Goal: Contribute content: Contribute content

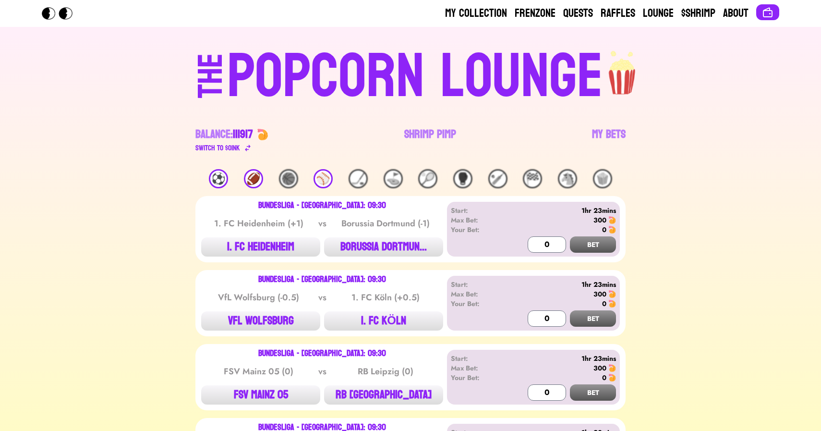
click at [218, 175] on div "⚽️" at bounding box center [218, 178] width 19 height 19
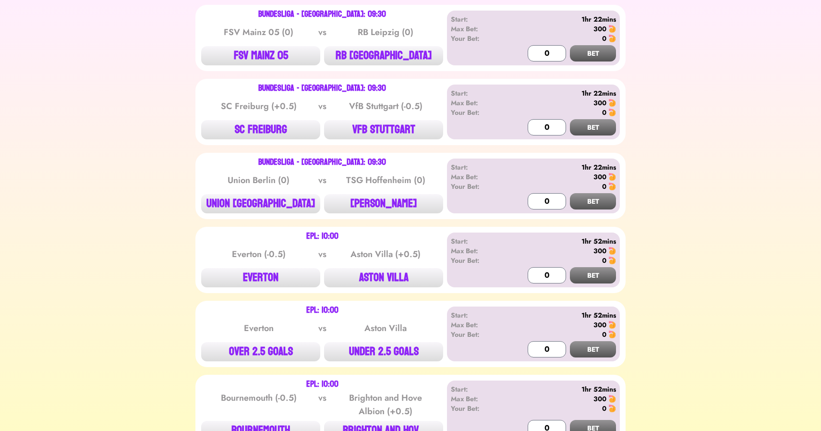
scroll to position [340, 0]
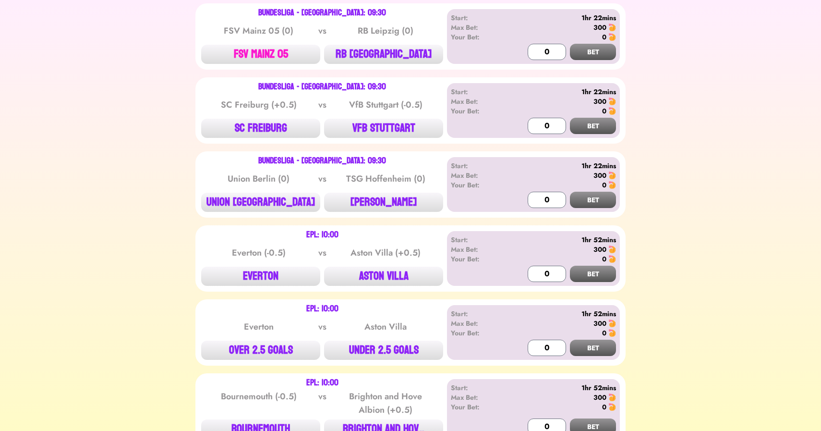
click at [266, 48] on button "FSV MAINZ 05" at bounding box center [260, 54] width 119 height 19
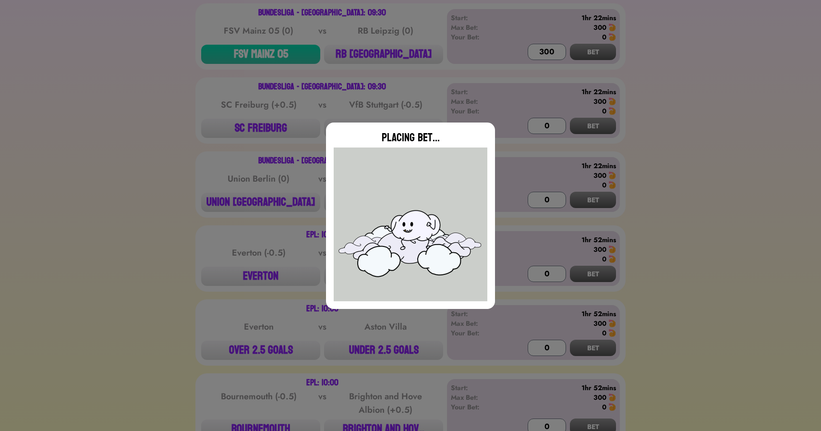
type input "0"
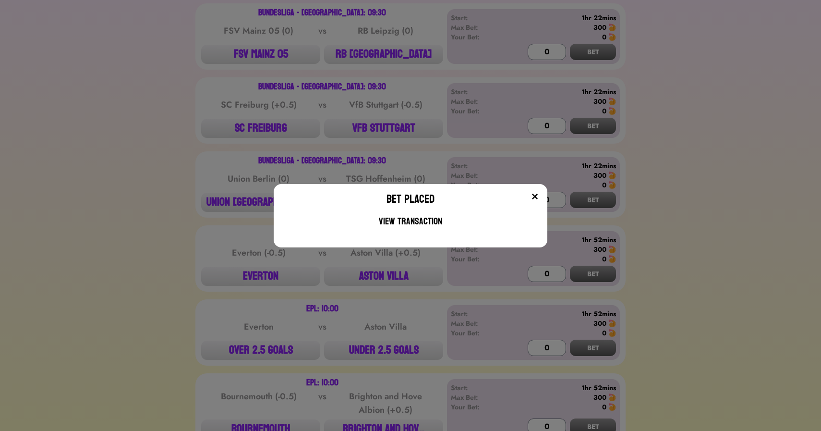
click at [184, 158] on div "Bet Placed View Transaction" at bounding box center [410, 215] width 821 height 431
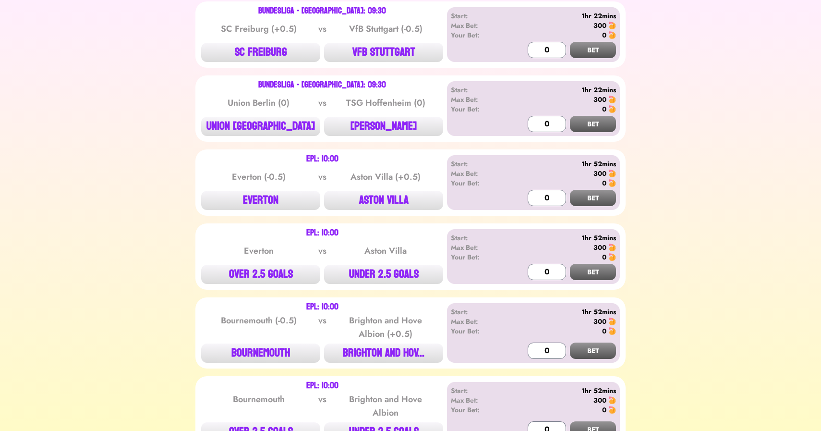
scroll to position [424, 0]
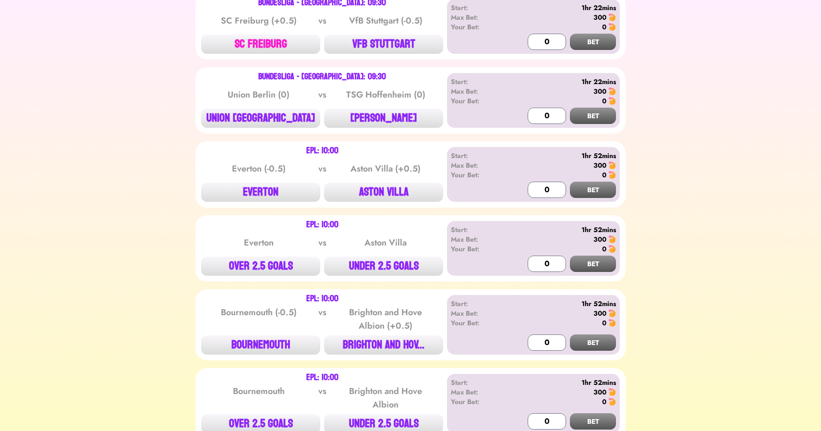
click at [269, 36] on button "SC FREIBURG" at bounding box center [260, 44] width 119 height 19
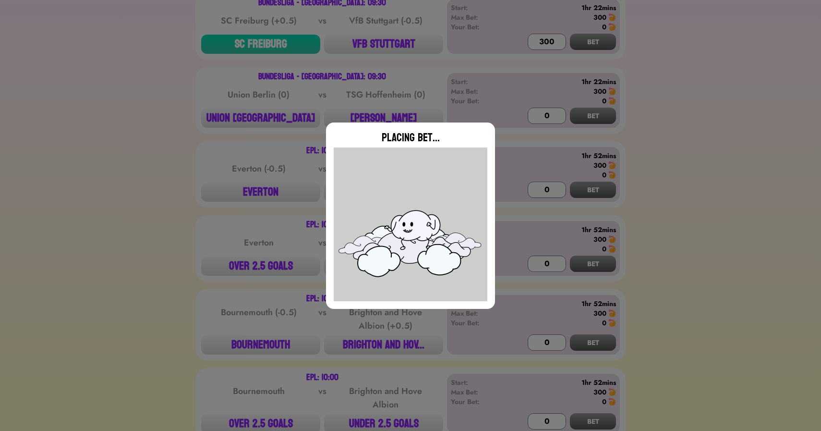
type input "0"
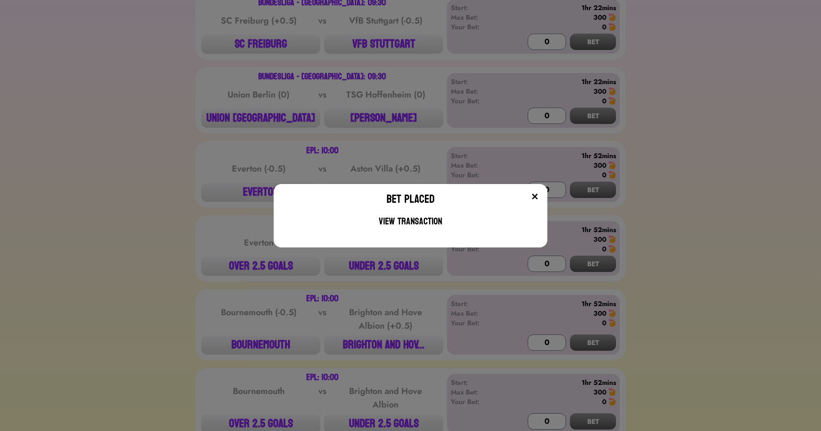
click at [177, 208] on div "Bet Placed View Transaction" at bounding box center [410, 215] width 821 height 431
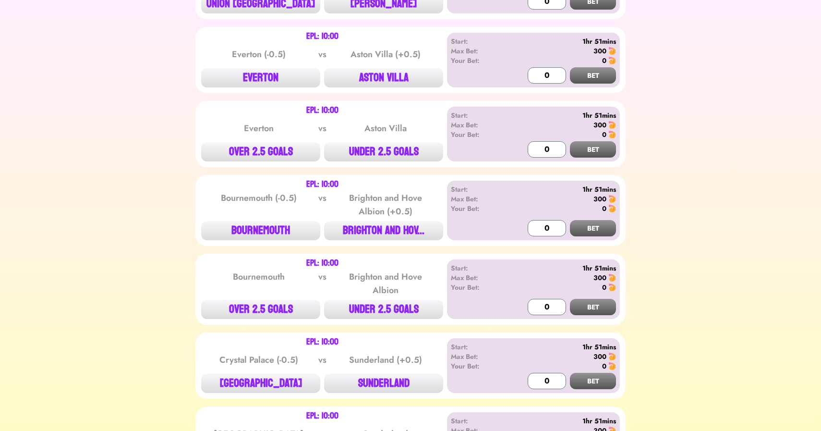
scroll to position [542, 0]
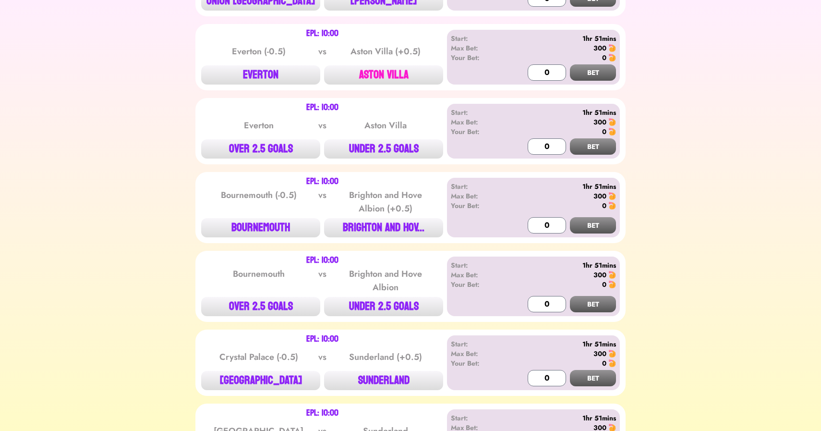
click at [385, 76] on button "ASTON VILLA" at bounding box center [383, 74] width 119 height 19
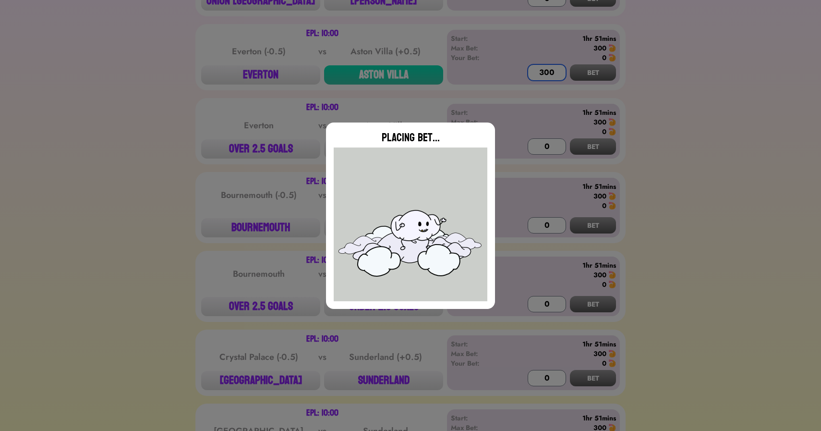
type input "0"
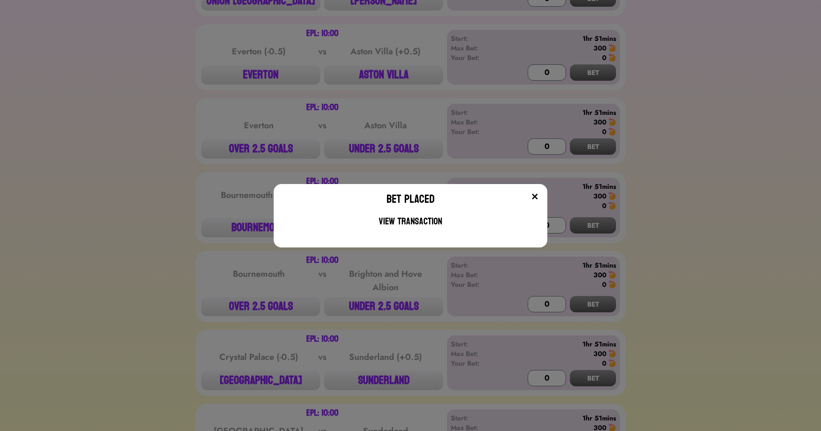
click at [141, 182] on div "Bet Placed View Transaction" at bounding box center [410, 215] width 821 height 431
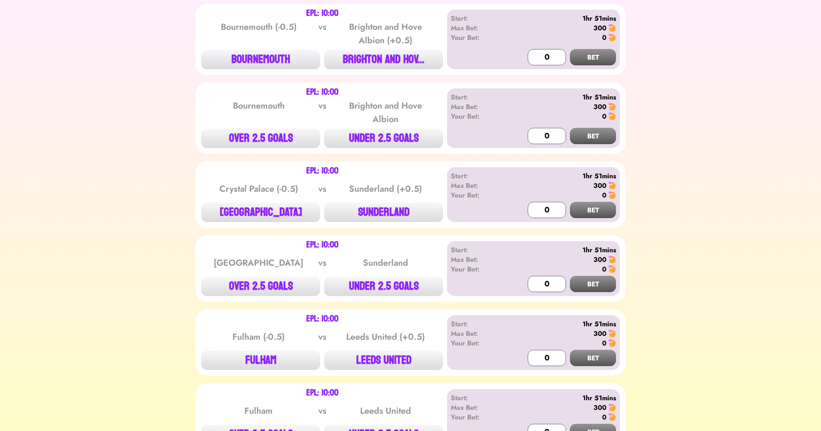
scroll to position [713, 0]
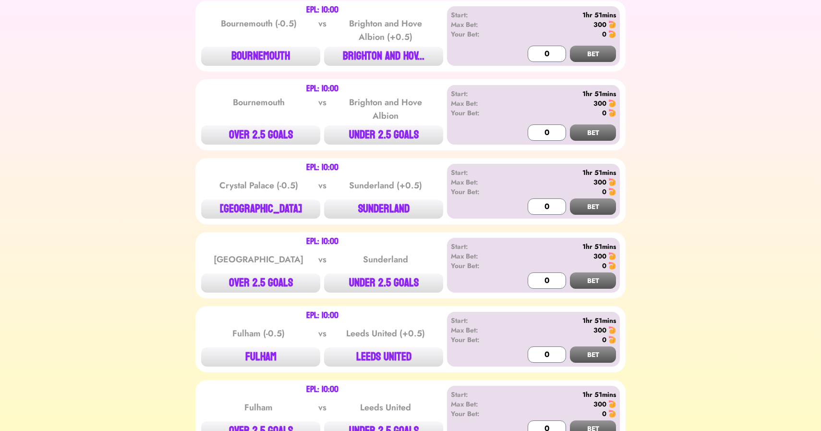
click at [378, 66] on div "EPL: 10:00 Bournemouth (-0.5) vs Brighton and Hove Albion (+0.5) BOURNEMOUTH BR…" at bounding box center [410, 35] width 430 height 71
click at [391, 64] on button "BRIGHTON AND HOV..." at bounding box center [383, 56] width 119 height 19
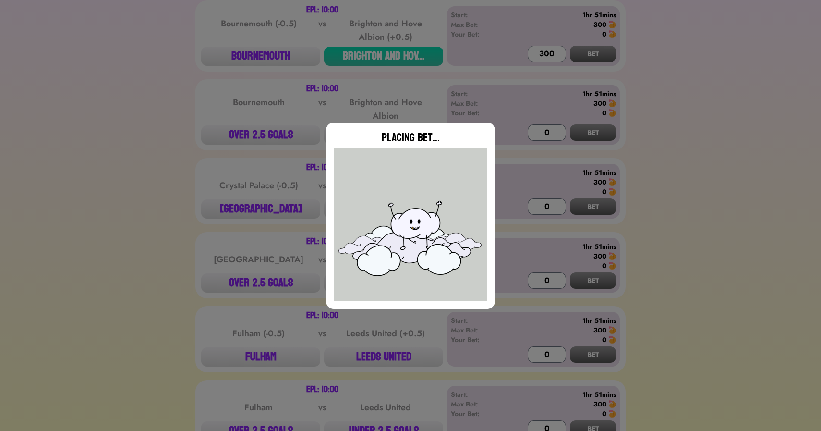
type input "0"
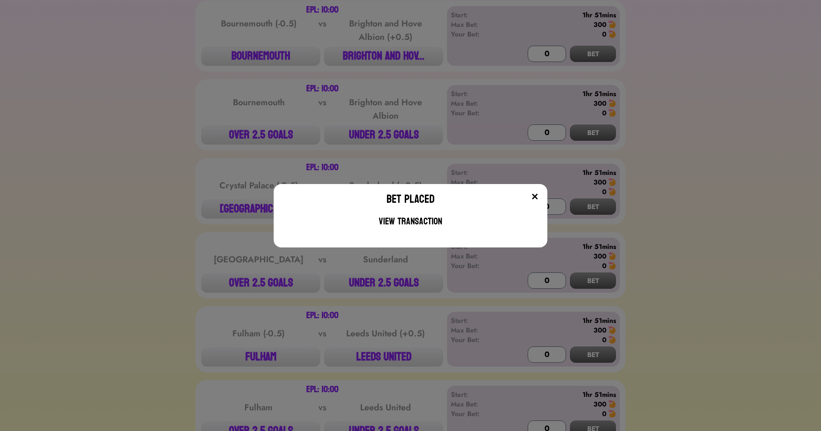
click at [257, 133] on div "Bet Placed View Transaction" at bounding box center [410, 215] width 821 height 431
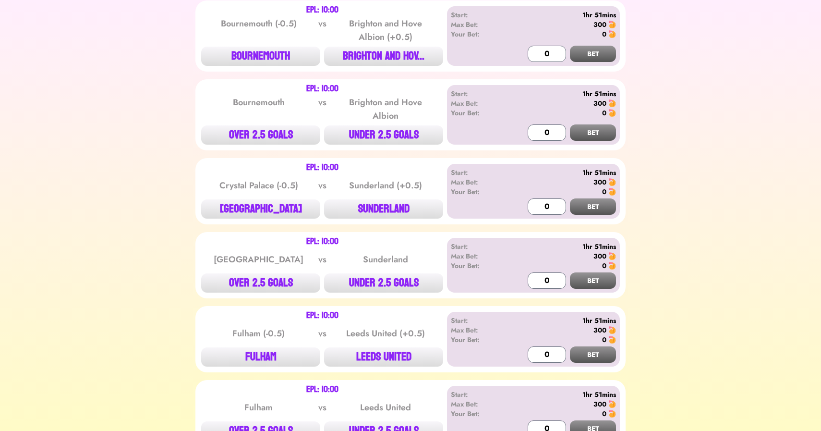
click at [257, 133] on button "OVER 2.5 GOALS" at bounding box center [260, 134] width 119 height 19
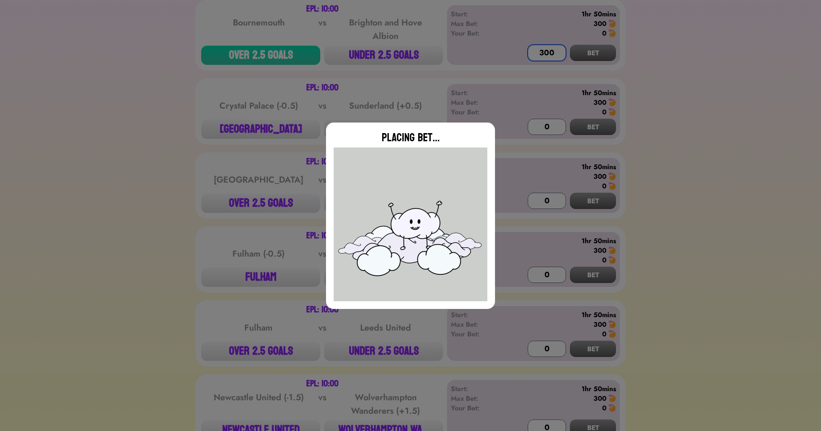
scroll to position [830, 0]
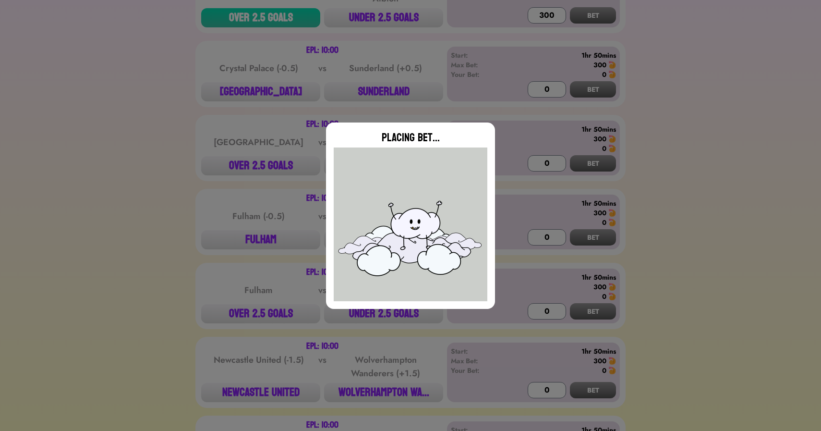
click at [267, 69] on div "Placing Bet..." at bounding box center [410, 215] width 821 height 431
type input "0"
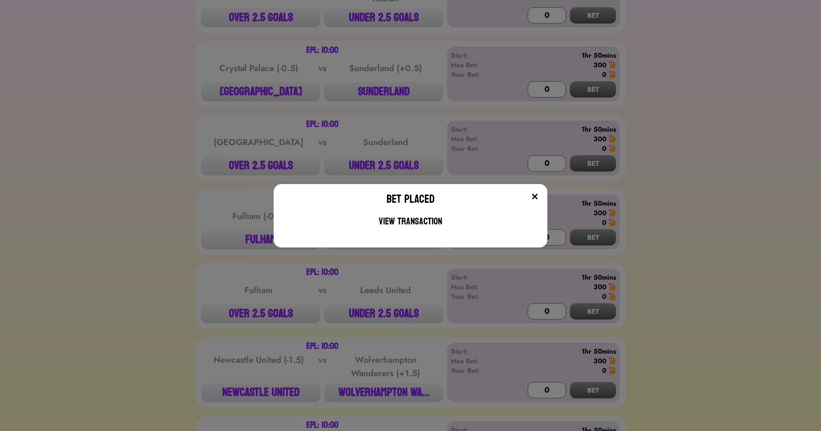
click at [263, 69] on div "Bet Placed View Transaction" at bounding box center [410, 215] width 821 height 431
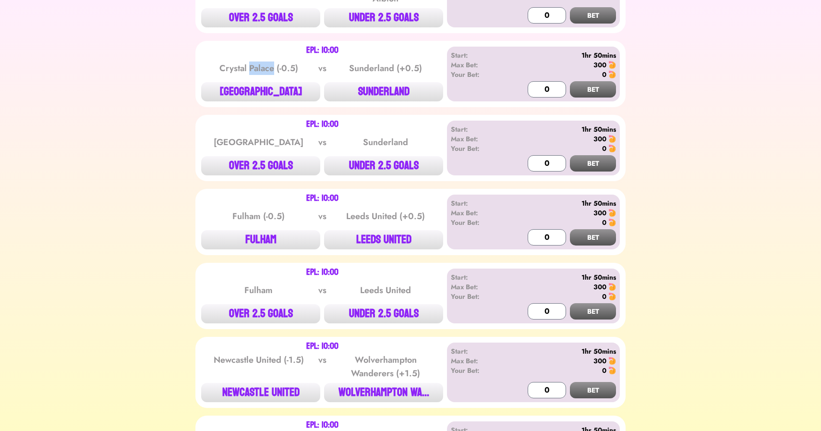
click at [263, 69] on div "Crystal Palace (-0.5)" at bounding box center [258, 67] width 97 height 13
click at [277, 106] on div "EPL: 10:00 Crystal Palace (-0.5) vs Sunderland (+0.5) CRYSTAL PALACE SUNDERLAND…" at bounding box center [410, 74] width 430 height 66
click at [277, 92] on button "[GEOGRAPHIC_DATA]" at bounding box center [260, 91] width 119 height 19
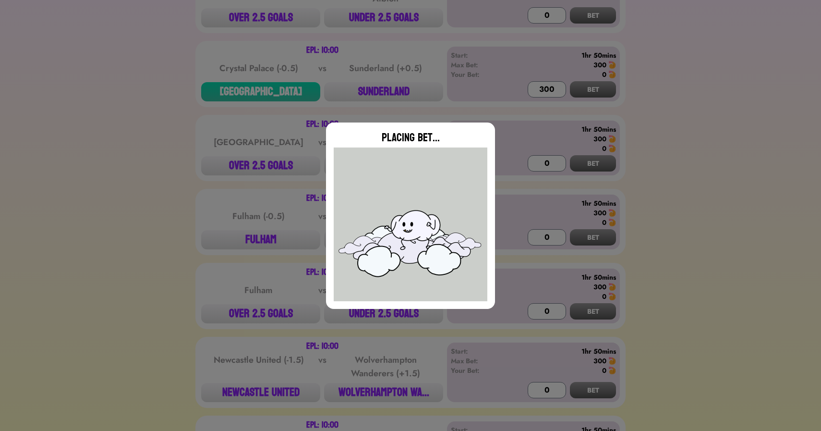
type input "0"
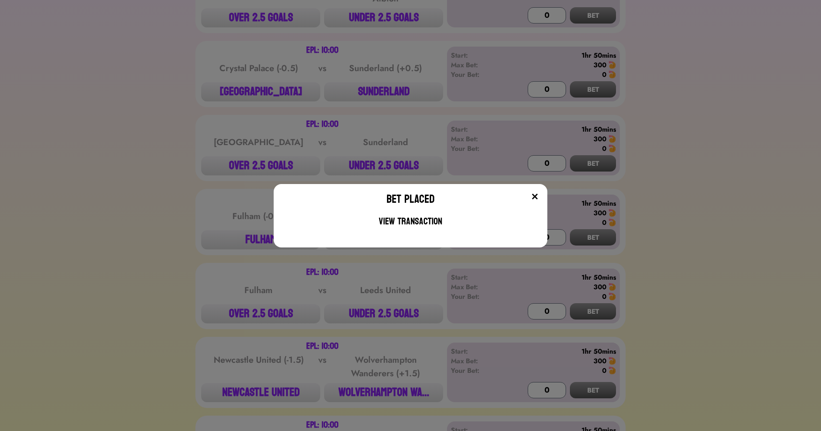
click at [388, 164] on div "Bet Placed View Transaction" at bounding box center [410, 215] width 821 height 431
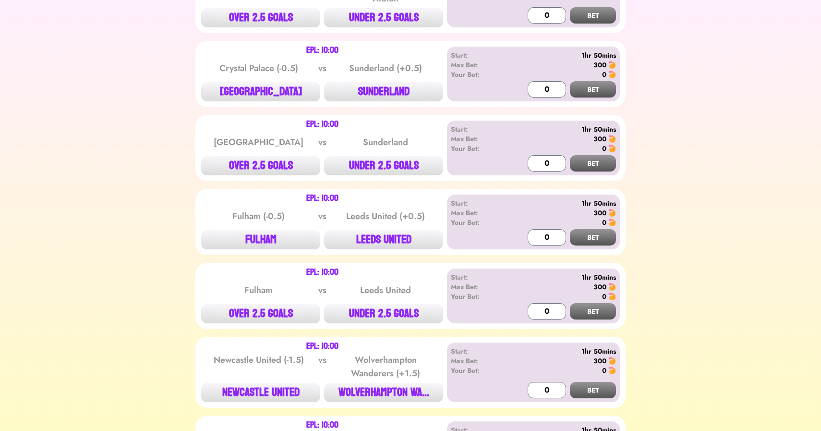
click at [388, 164] on button "UNDER 2.5 GOALS" at bounding box center [383, 165] width 119 height 19
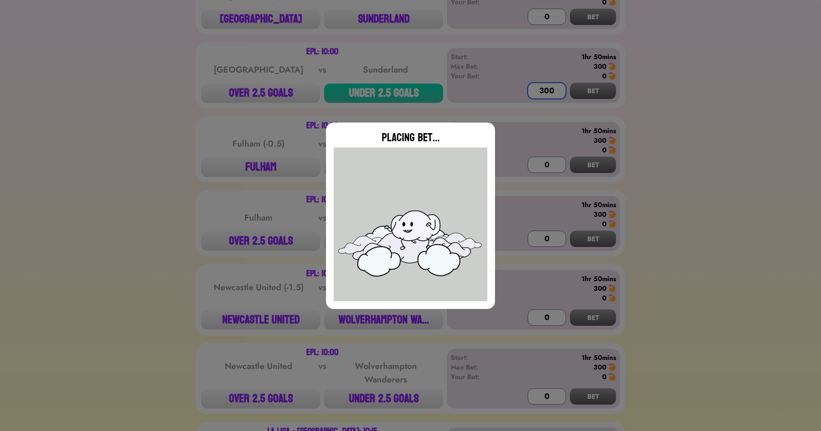
scroll to position [965, 0]
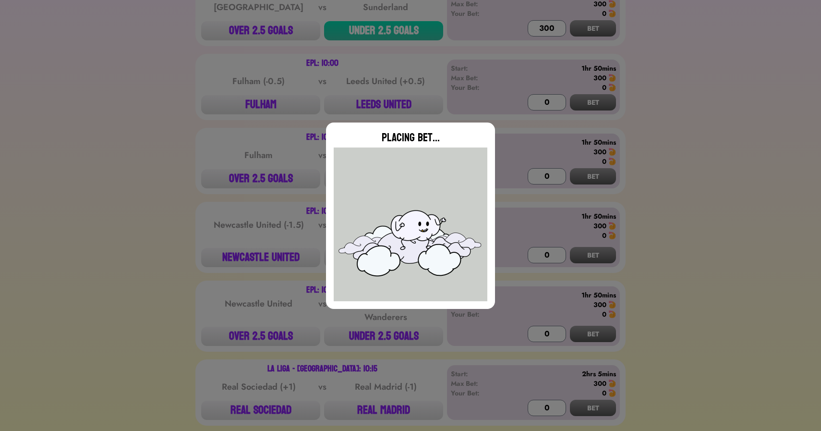
type input "0"
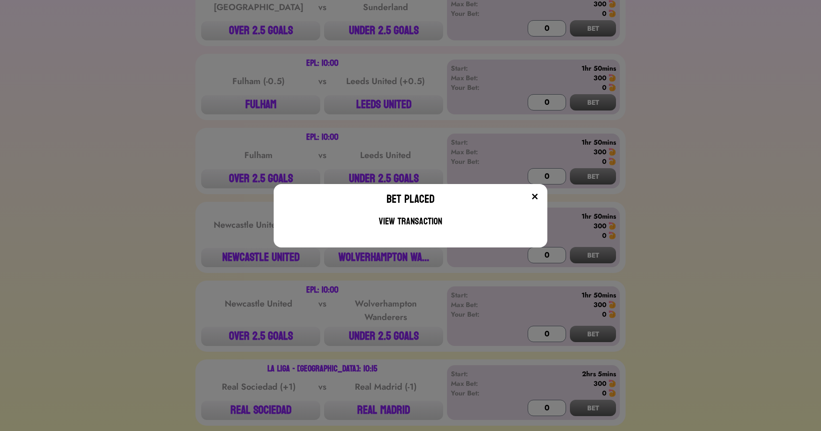
click at [249, 84] on div "Bet Placed View Transaction" at bounding box center [410, 215] width 821 height 431
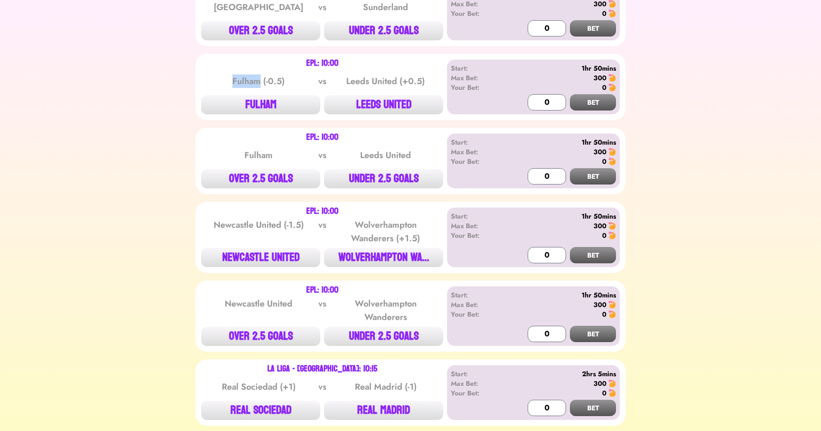
click at [249, 84] on div "Fulham (-0.5)" at bounding box center [258, 80] width 97 height 13
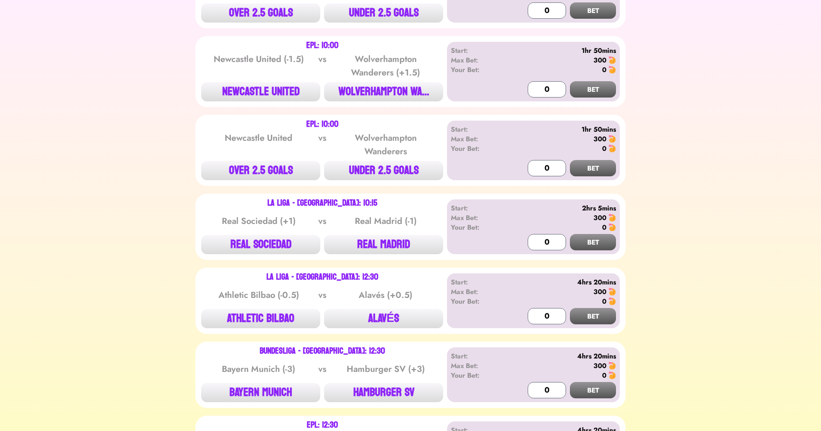
scroll to position [1143, 0]
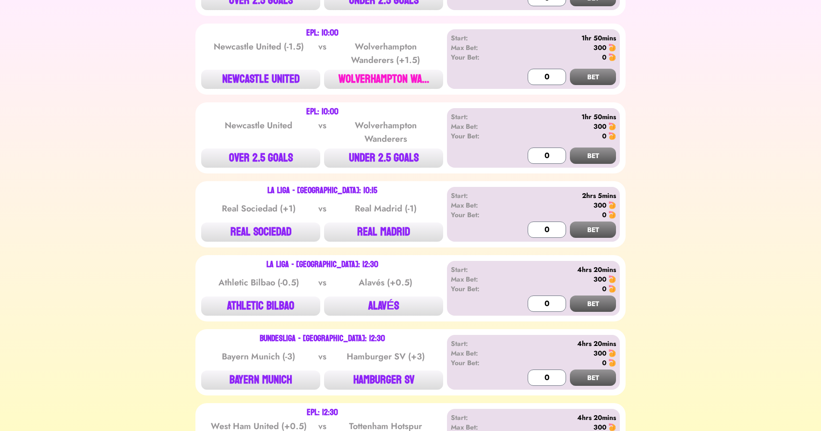
click at [379, 84] on button "WOLVERHAMPTON WA..." at bounding box center [383, 79] width 119 height 19
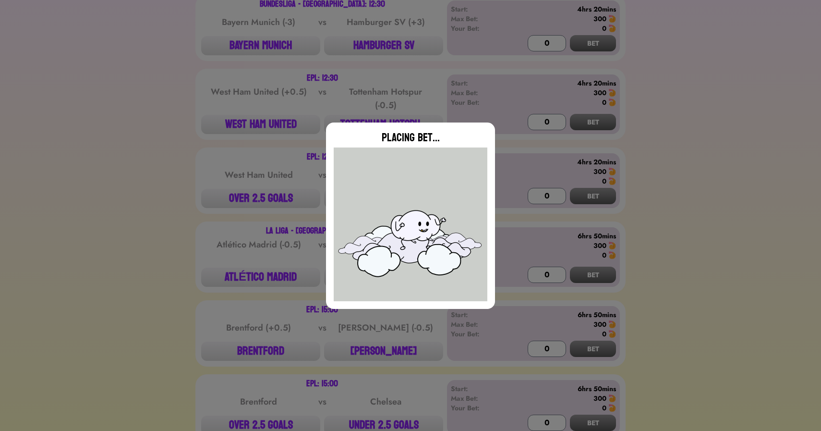
scroll to position [1506, 0]
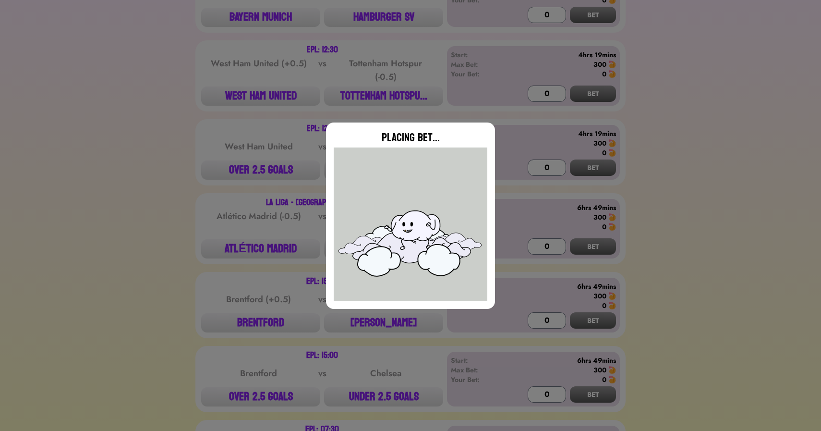
type input "0"
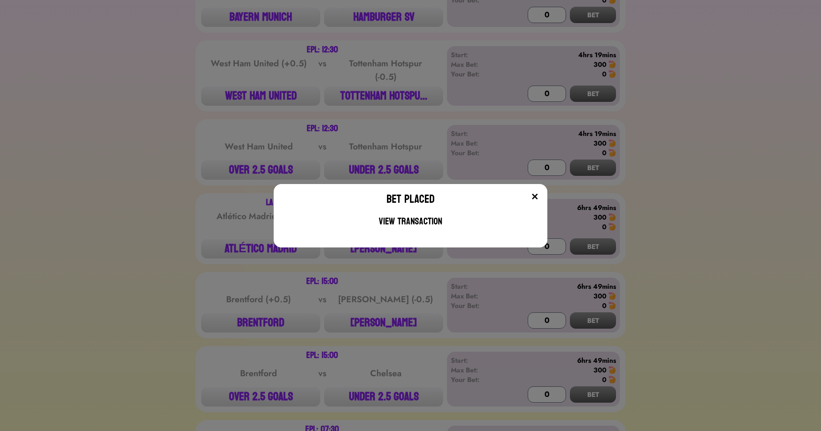
click at [261, 65] on div "Bet Placed View Transaction" at bounding box center [410, 215] width 821 height 431
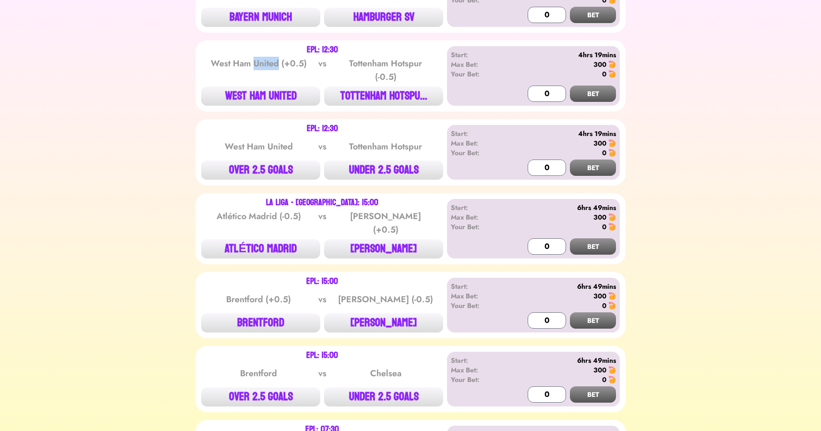
click at [261, 65] on div "West Ham United (+0.5)" at bounding box center [258, 70] width 97 height 27
click at [273, 95] on button "WEST HAM UNITED" at bounding box center [260, 95] width 119 height 19
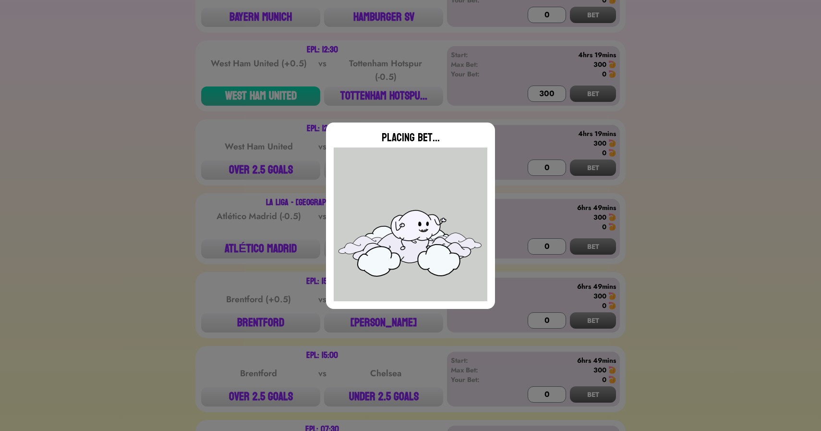
type input "0"
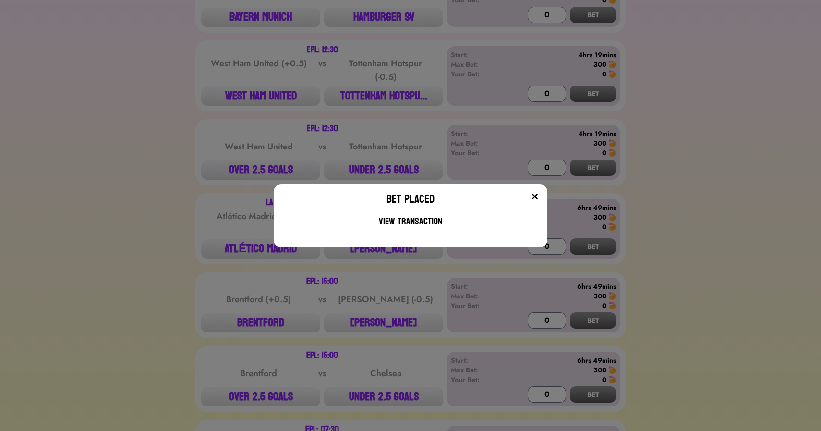
click at [482, 96] on div "Bet Placed View Transaction" at bounding box center [410, 215] width 821 height 431
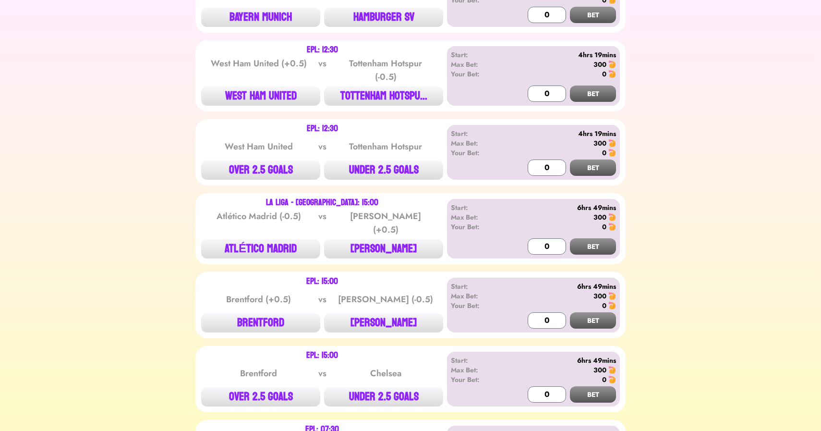
click at [247, 156] on div "EPL: 12:30 West Ham United vs Tottenham Hotspur OVER 2.5 GOALS UNDER 2.5 GOALS" at bounding box center [322, 152] width 242 height 55
click at [248, 163] on button "OVER 2.5 GOALS" at bounding box center [260, 169] width 119 height 19
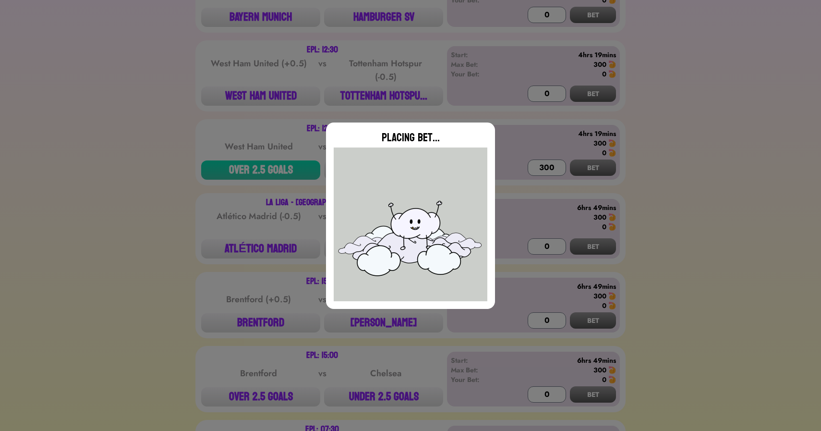
type input "0"
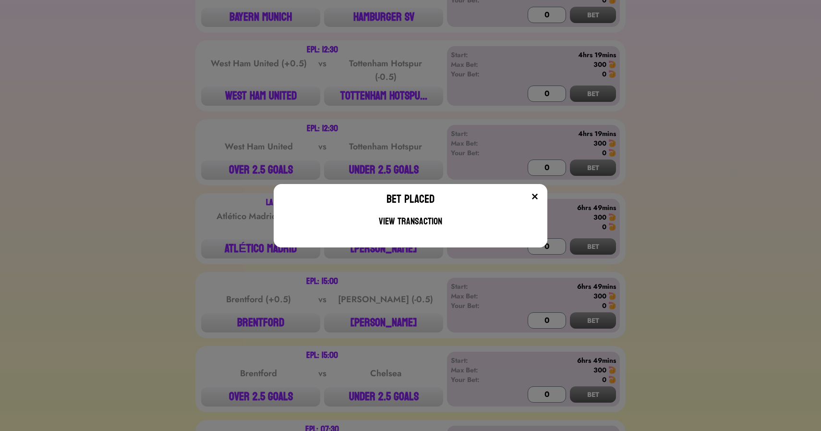
click at [265, 382] on div "Bet Placed View Transaction" at bounding box center [410, 215] width 821 height 431
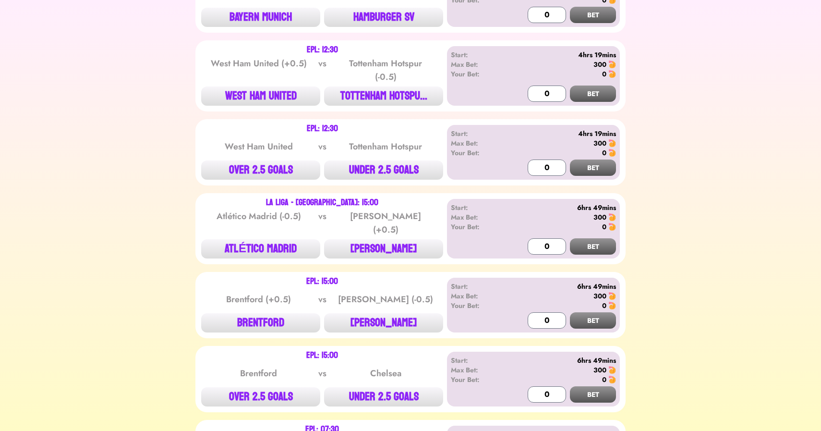
click at [265, 387] on button "OVER 2.5 GOALS" at bounding box center [260, 396] width 119 height 19
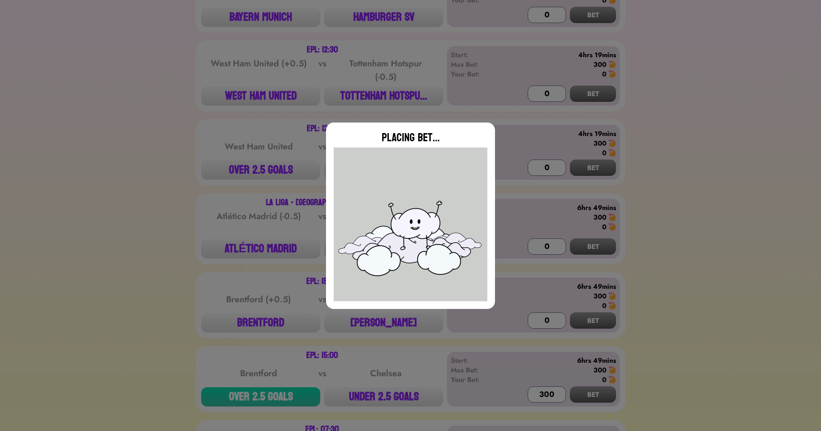
type input "0"
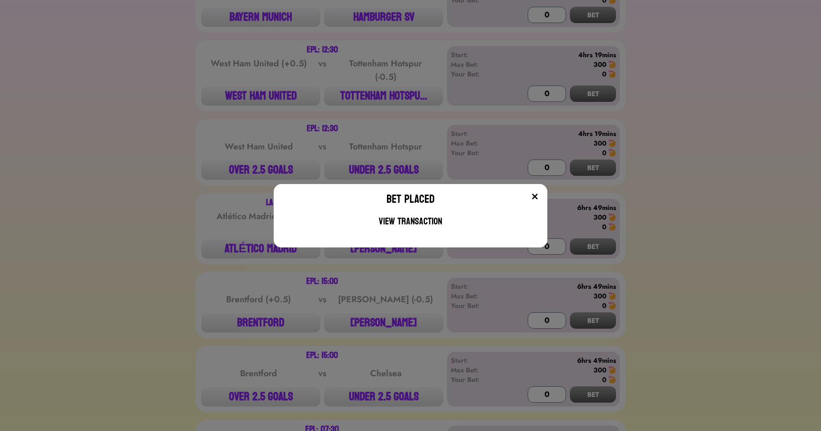
click at [186, 232] on div "Bet Placed View Transaction" at bounding box center [410, 215] width 821 height 431
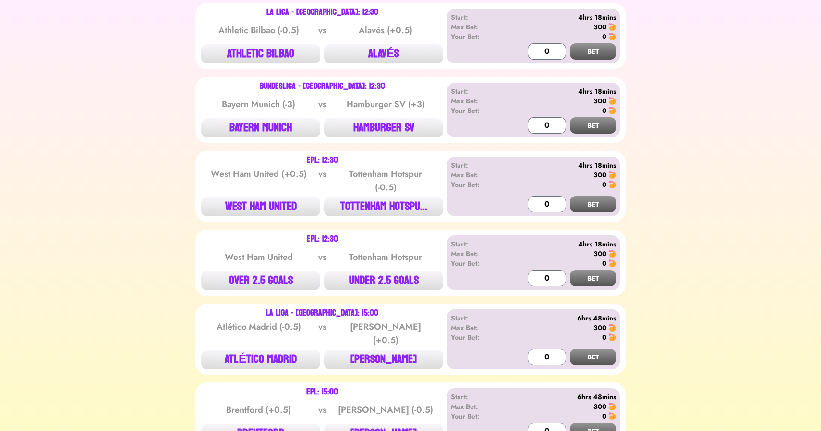
scroll to position [1396, 0]
click at [258, 40] on div "La Liga - Spain: 12:30 Athletic Bilbao (-0.5) vs Alavés (+0.5) ATHLETIC BILBAO …" at bounding box center [322, 35] width 242 height 55
click at [256, 49] on button "ATHLETIC BILBAO" at bounding box center [260, 53] width 119 height 19
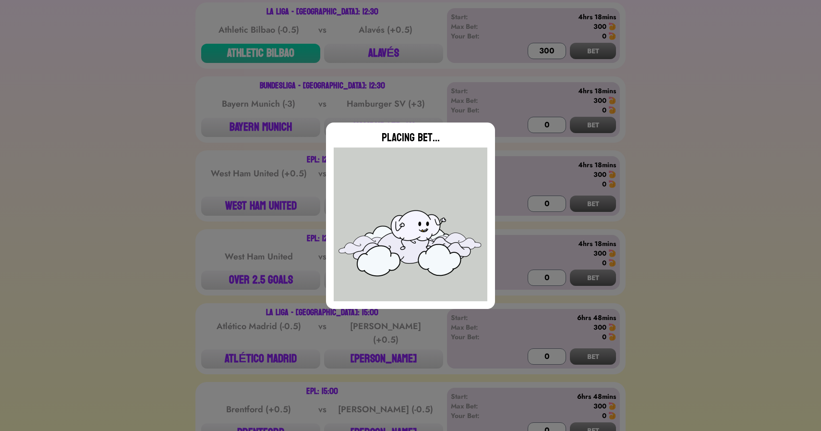
type input "0"
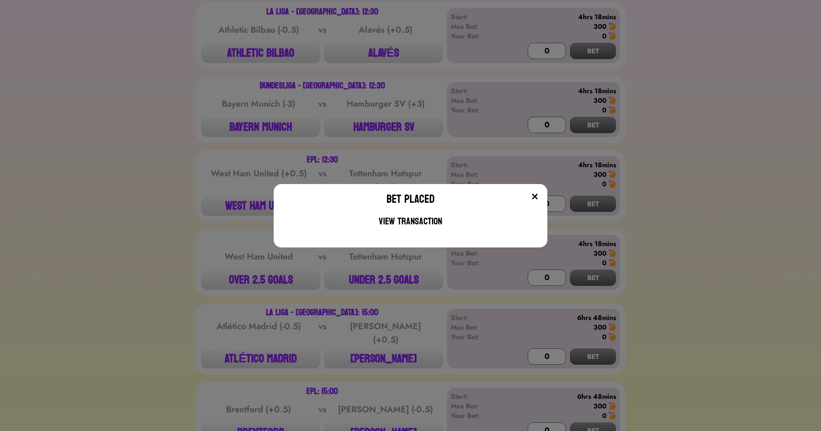
click at [245, 352] on div "Bet Placed View Transaction" at bounding box center [410, 215] width 821 height 431
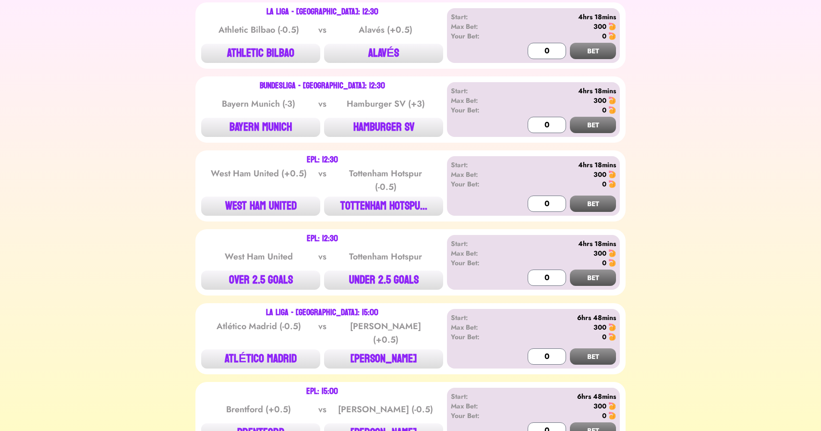
click at [245, 352] on button "ATLÉTICO MADRID" at bounding box center [260, 358] width 119 height 19
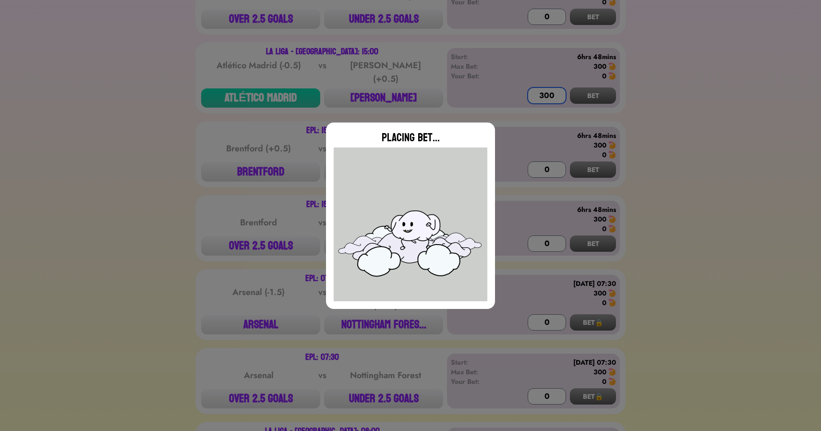
scroll to position [1750, 0]
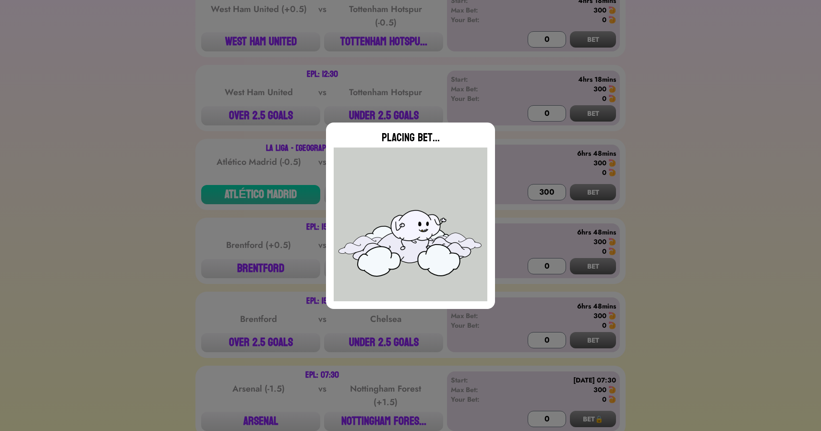
type input "0"
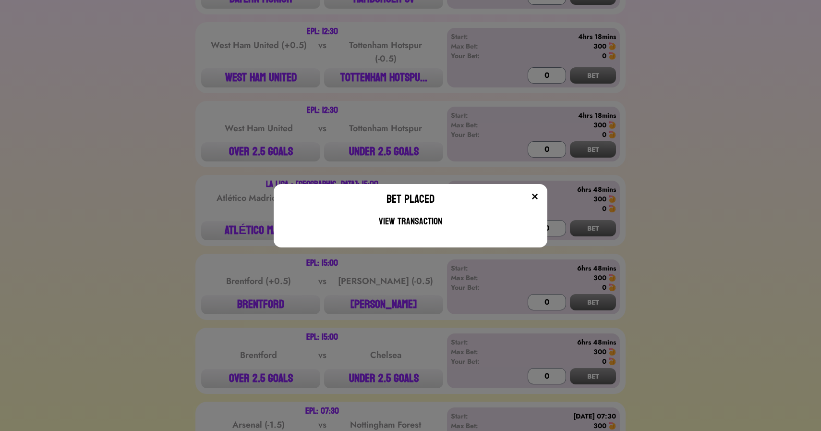
click at [193, 251] on div "Bet Placed View Transaction" at bounding box center [410, 215] width 821 height 431
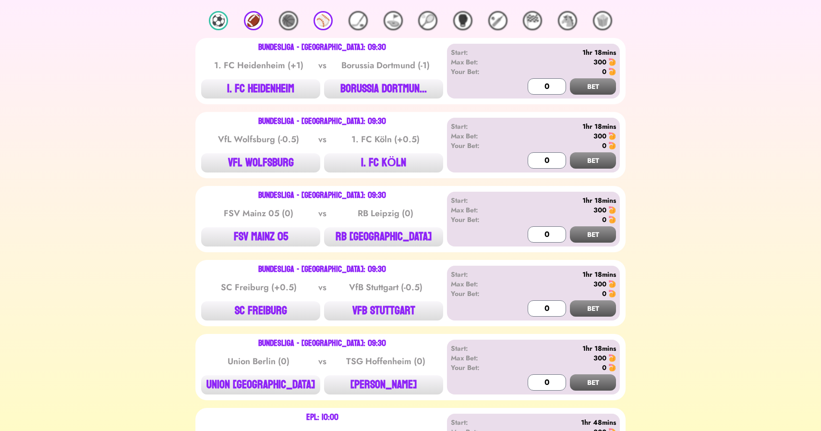
scroll to position [0, 0]
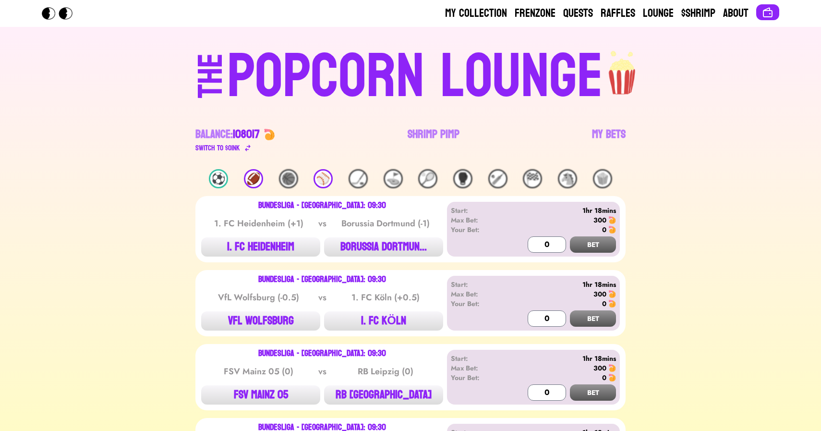
click at [322, 177] on div "⚾️" at bounding box center [322, 178] width 19 height 19
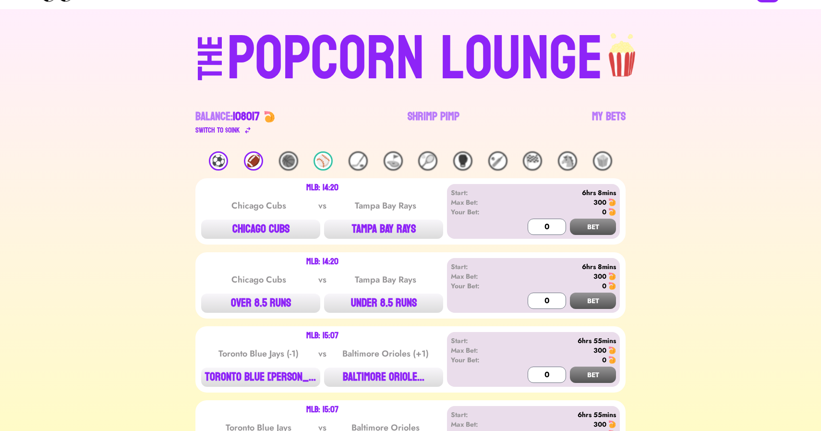
scroll to position [21, 0]
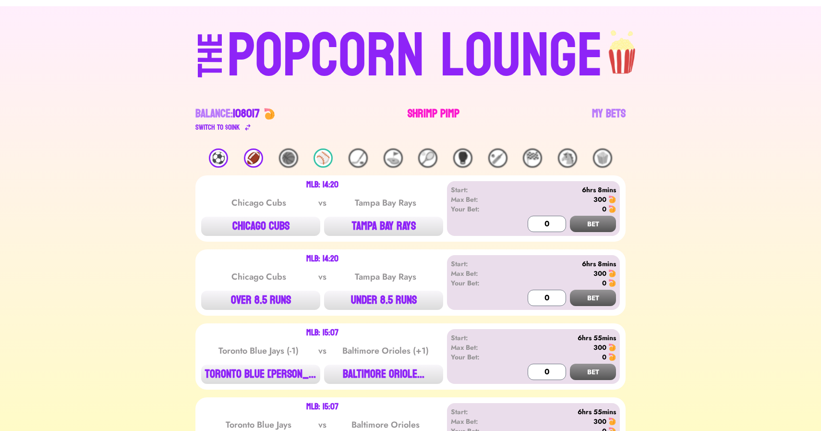
click at [423, 118] on link "Shrimp Pimp" at bounding box center [434, 119] width 52 height 27
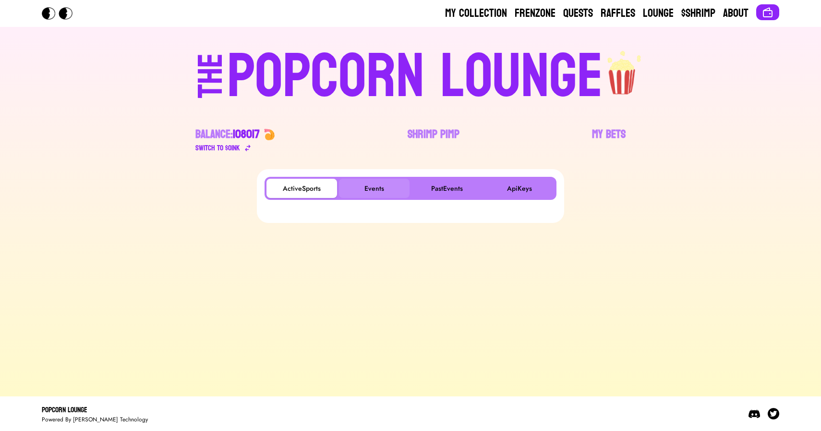
click at [390, 185] on button "Events" at bounding box center [374, 188] width 71 height 19
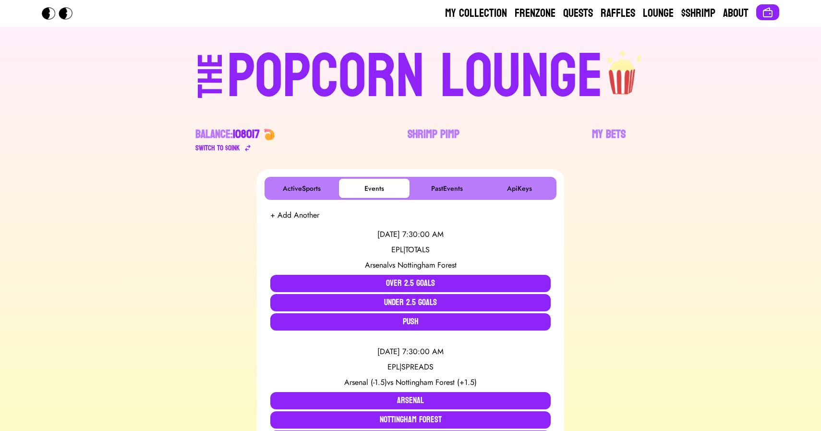
click at [334, 75] on div "POPCORN LOUNGE" at bounding box center [415, 76] width 376 height 61
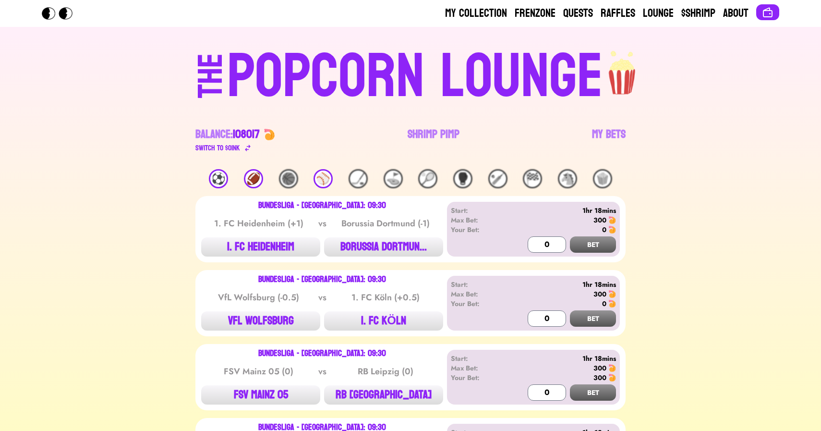
click at [327, 180] on div "⚾️" at bounding box center [322, 178] width 19 height 19
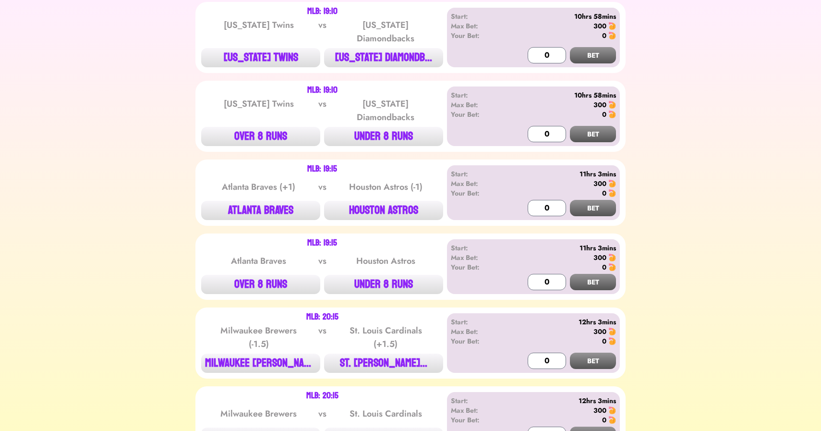
scroll to position [1374, 0]
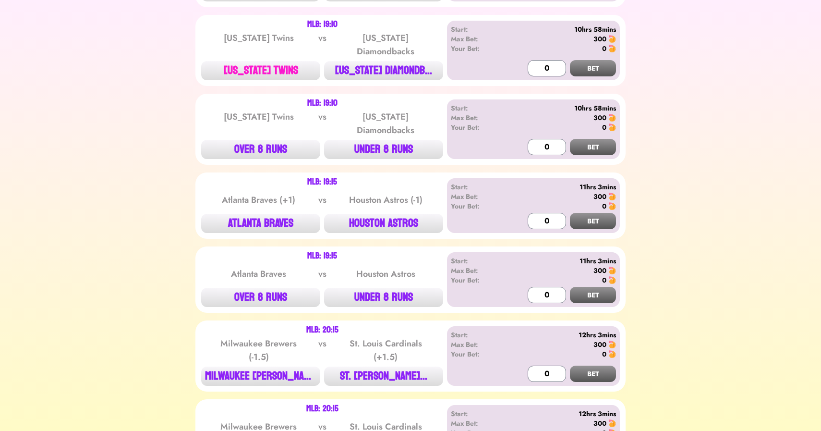
click at [256, 63] on button "[US_STATE] TWINS" at bounding box center [260, 70] width 119 height 19
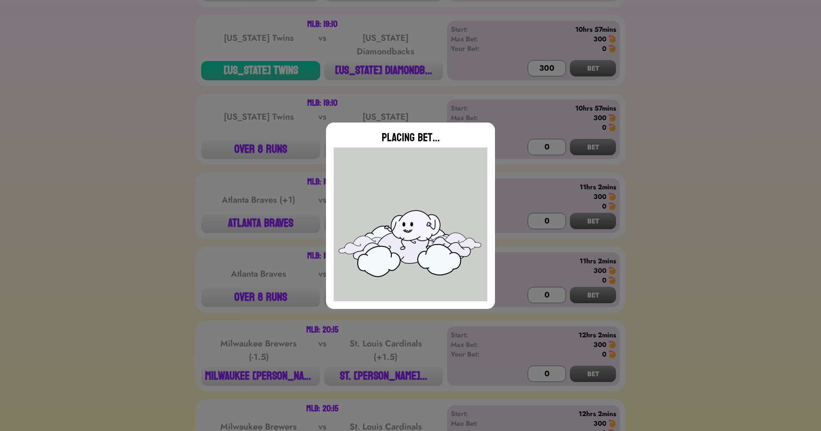
type input "0"
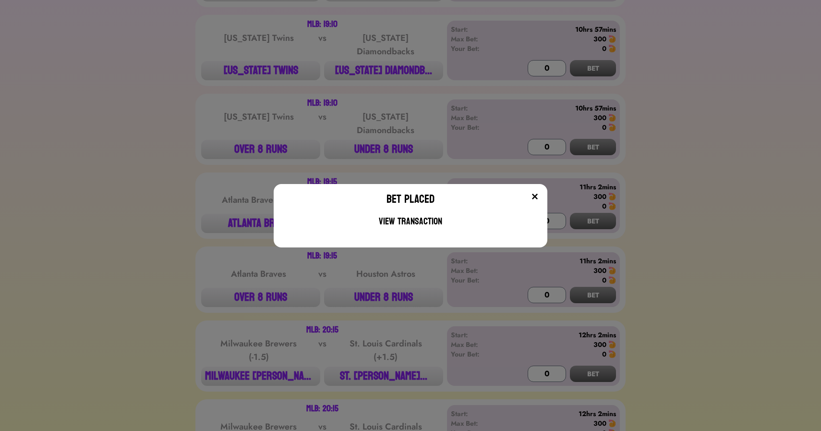
click at [391, 356] on div "Bet Placed View Transaction" at bounding box center [410, 215] width 821 height 431
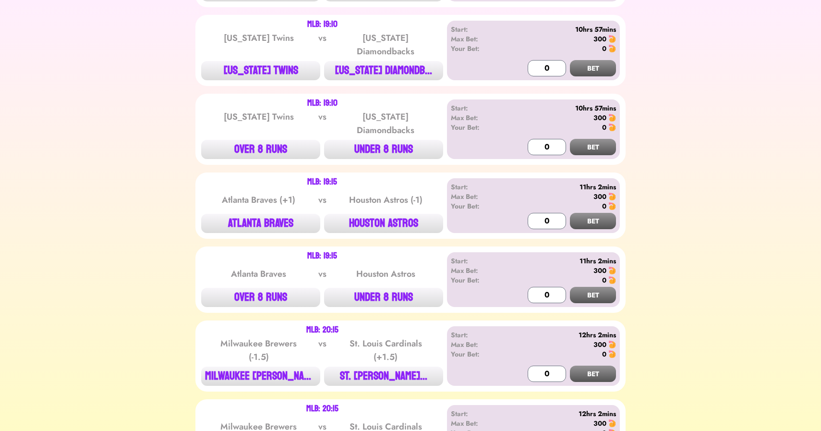
click at [391, 366] on button "ST. [PERSON_NAME]..." at bounding box center [383, 375] width 119 height 19
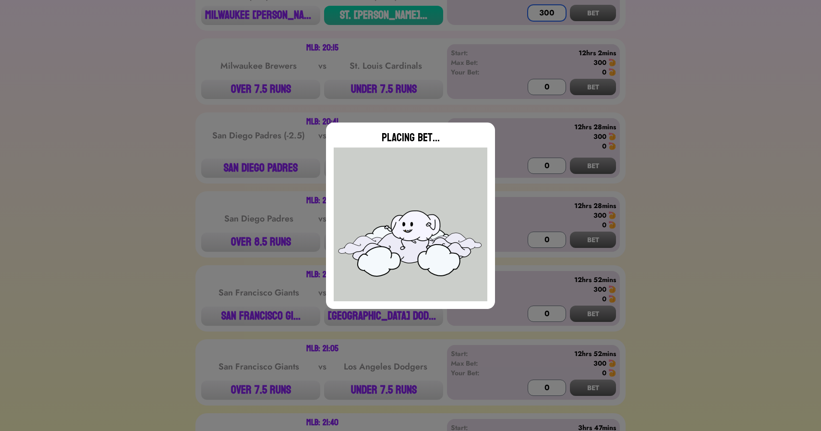
scroll to position [1755, 0]
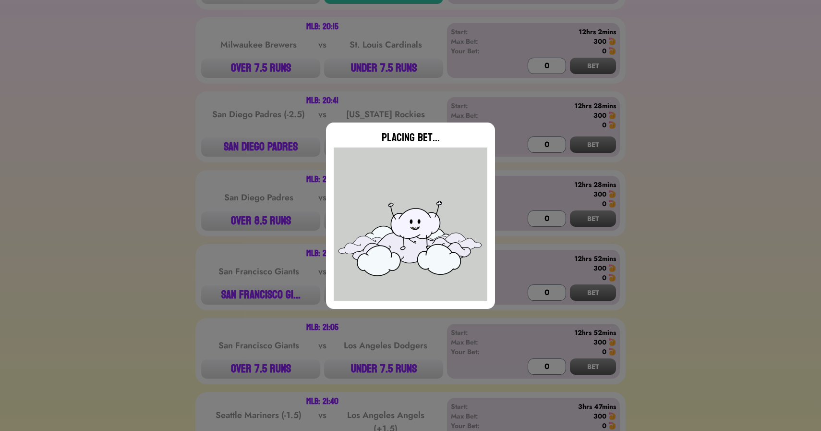
type input "0"
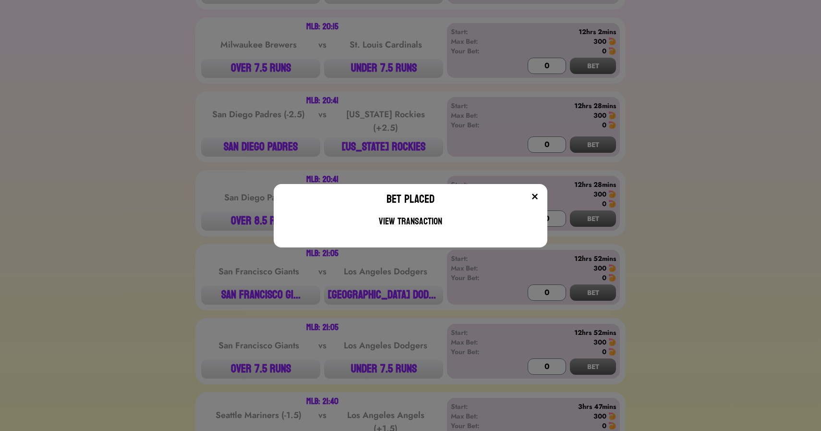
click at [219, 277] on div "Bet Placed View Transaction" at bounding box center [410, 215] width 821 height 431
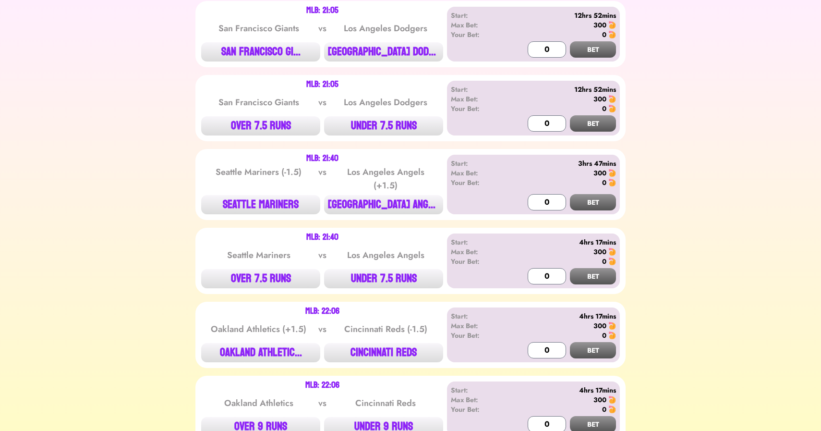
scroll to position [2027, 0]
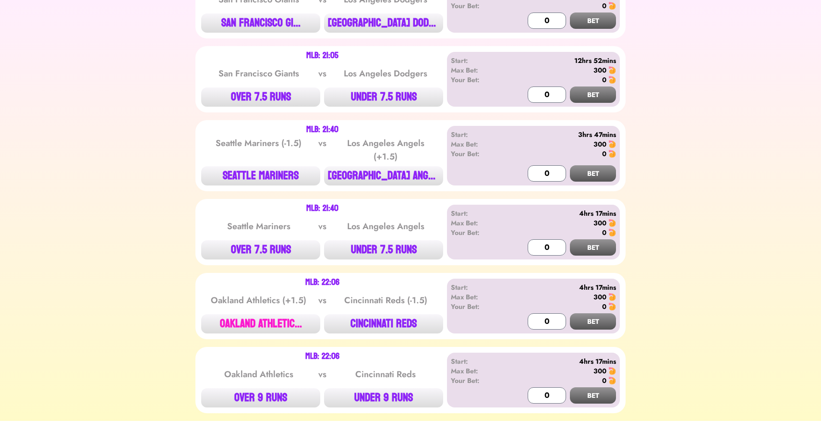
click at [264, 314] on button "OAKLAND ATHLETIC..." at bounding box center [260, 323] width 119 height 19
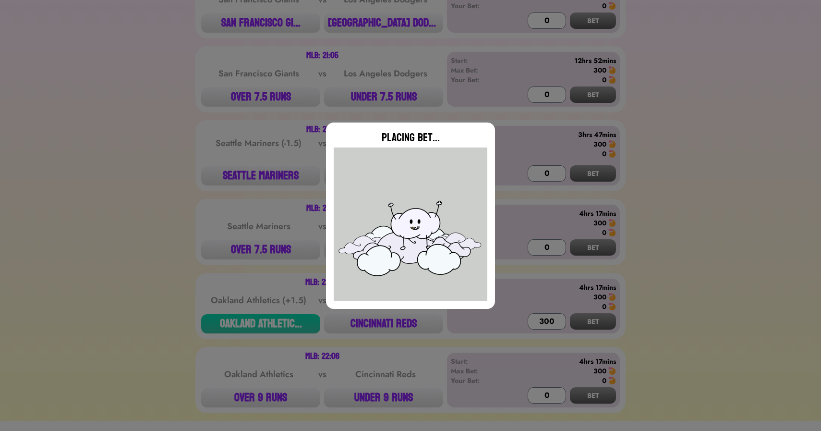
type input "0"
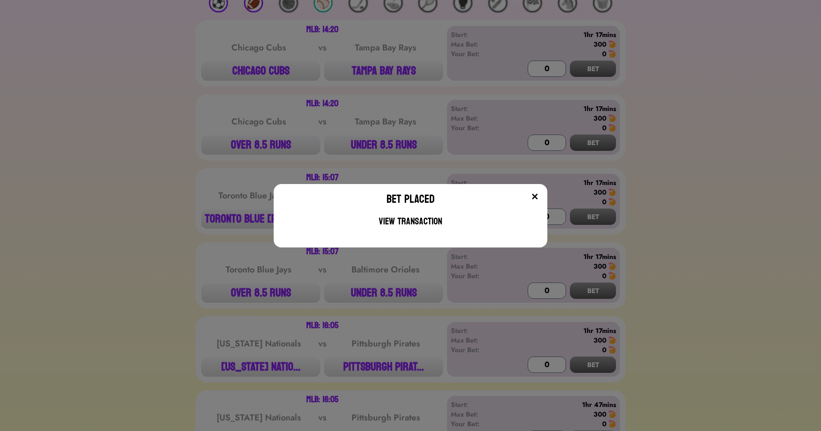
scroll to position [142, 0]
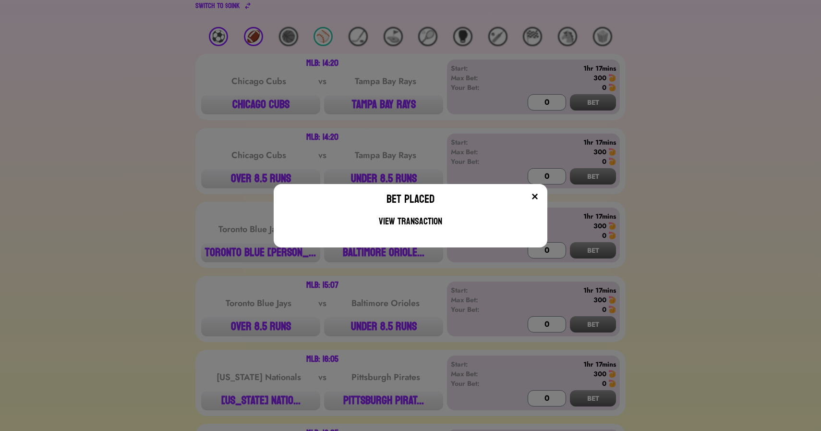
click at [186, 177] on div "Bet Placed View Transaction" at bounding box center [410, 215] width 821 height 431
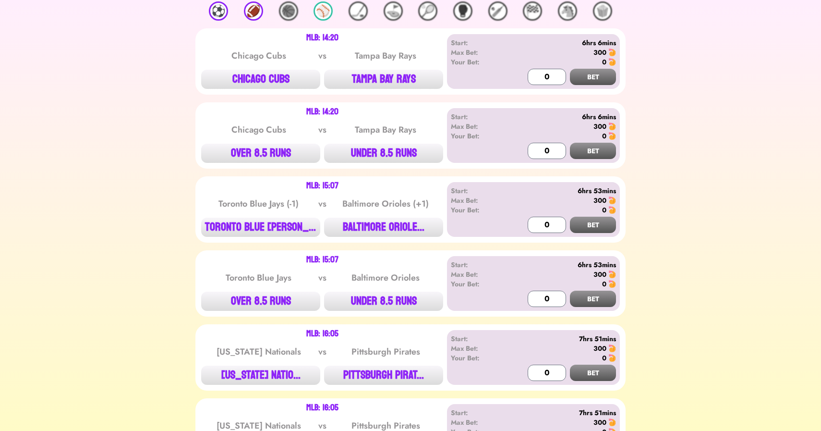
scroll to position [0, 0]
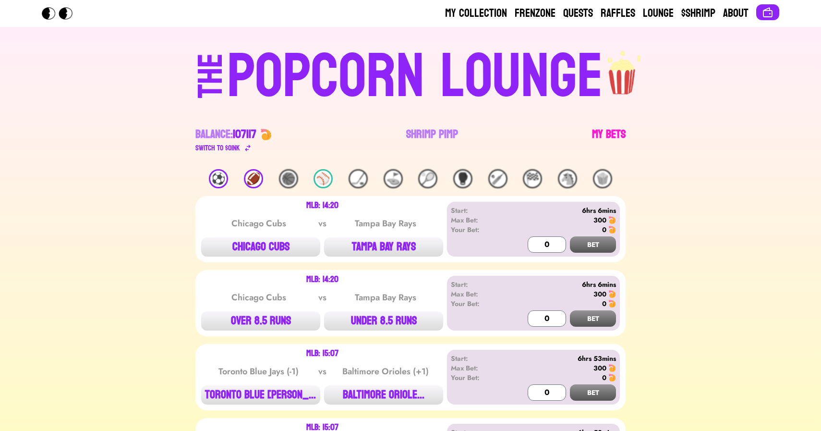
click at [606, 133] on link "My Bets" at bounding box center [609, 140] width 34 height 27
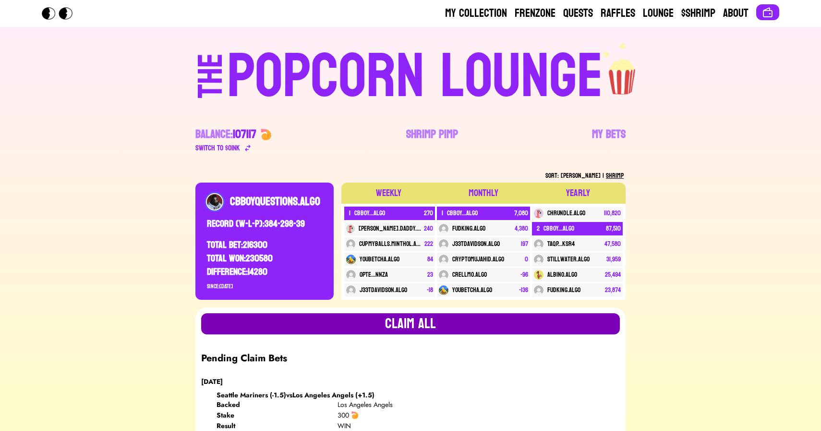
click at [370, 322] on button "Claim all" at bounding box center [410, 323] width 419 height 21
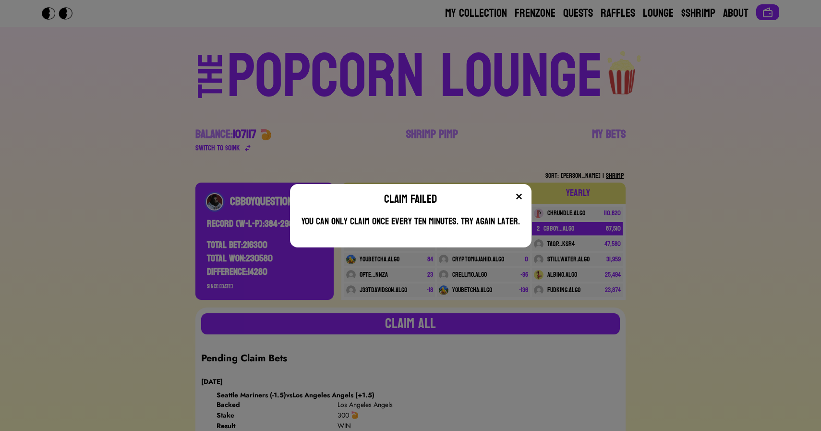
click at [517, 197] on img at bounding box center [519, 197] width 8 height 8
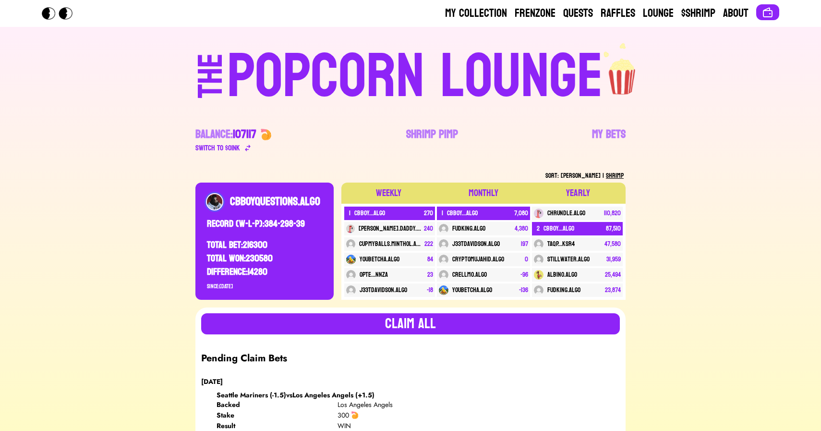
click at [464, 74] on div "POPCORN LOUNGE" at bounding box center [415, 76] width 376 height 61
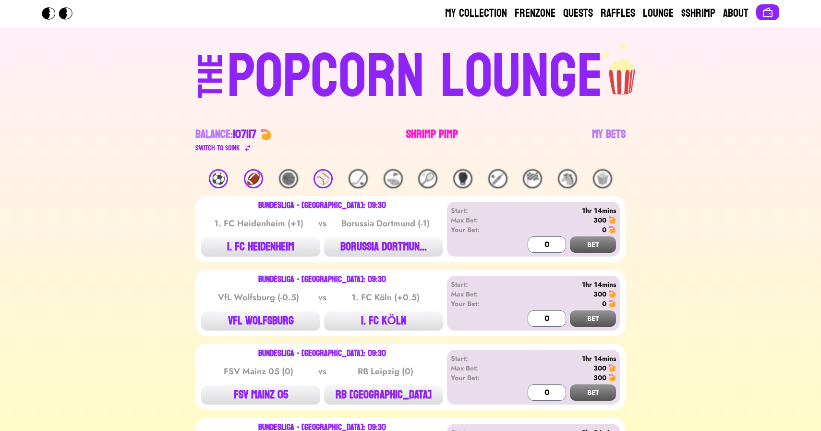
click at [430, 138] on link "Shrimp Pimp" at bounding box center [432, 140] width 52 height 27
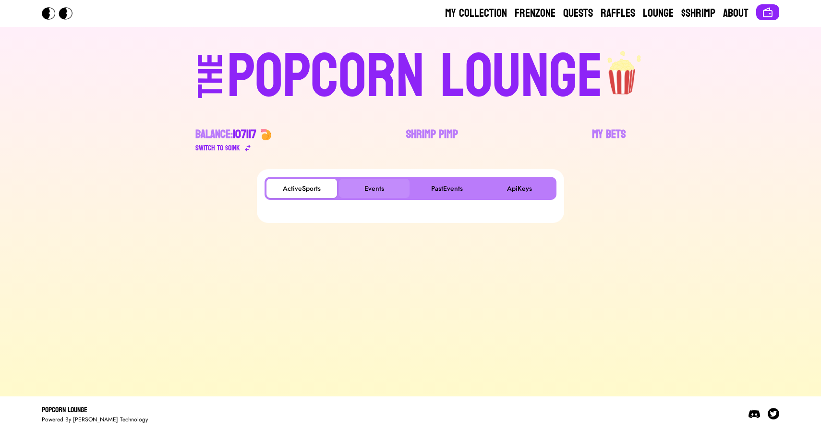
click at [368, 190] on button "Events" at bounding box center [374, 188] width 71 height 19
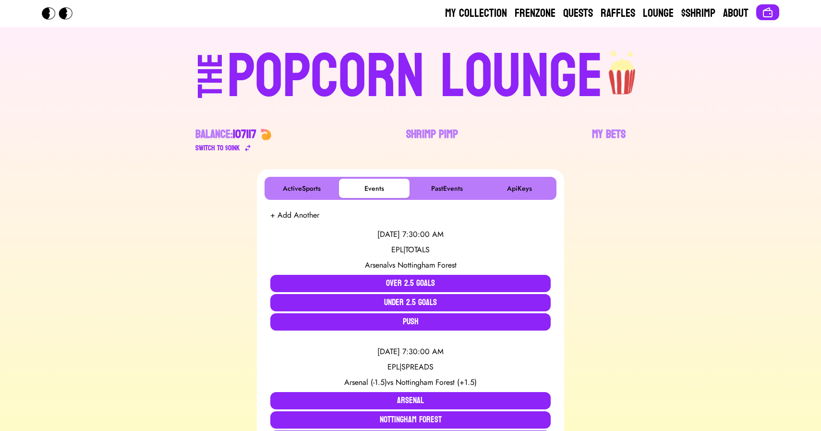
click at [302, 216] on button "+ Add Another" at bounding box center [294, 215] width 49 height 12
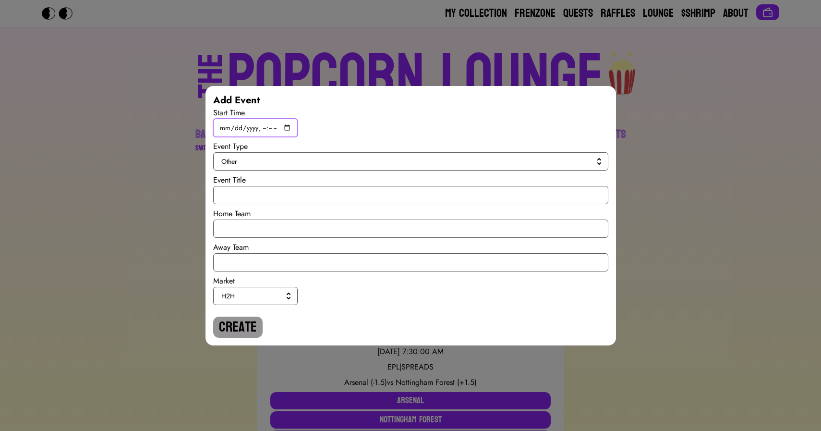
click at [290, 129] on input "datetime-local" at bounding box center [255, 128] width 84 height 18
type input "2025-09-13T21:00"
click at [433, 148] on div "Event Type" at bounding box center [410, 147] width 395 height 12
click at [427, 157] on span "Other" at bounding box center [408, 162] width 375 height 10
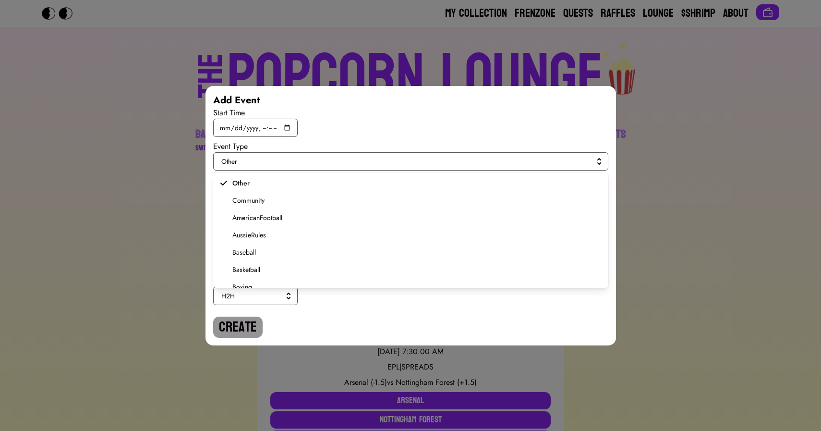
scroll to position [94, 0]
click at [279, 281] on span "MixedMartialArts" at bounding box center [416, 279] width 368 height 10
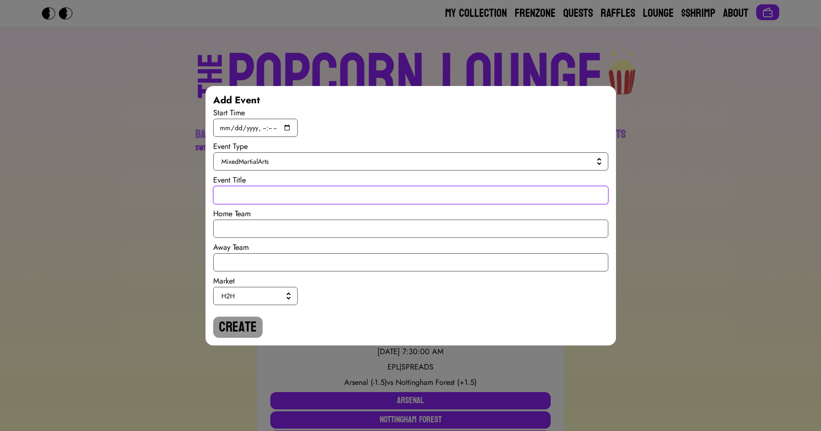
click at [269, 198] on input "text" at bounding box center [410, 195] width 395 height 18
paste input "Diego Lopes vs Jean Silva"
type input "UFC: Diego Lopes vs Jean Silva"
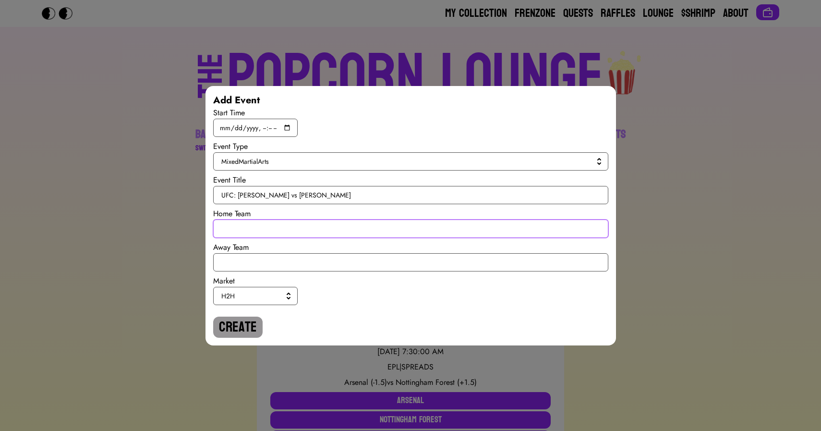
paste input "Jean Silva to Win"
type input "[PERSON_NAME] to Win Inside the Distance"
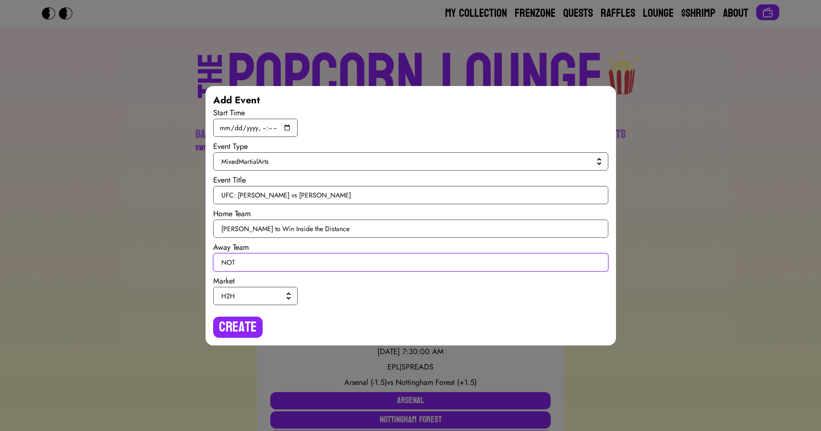
paste input "[PERSON_NAME] to Win Inside the Distance"
type input "NOT [PERSON_NAME] to Win Inside the Distance"
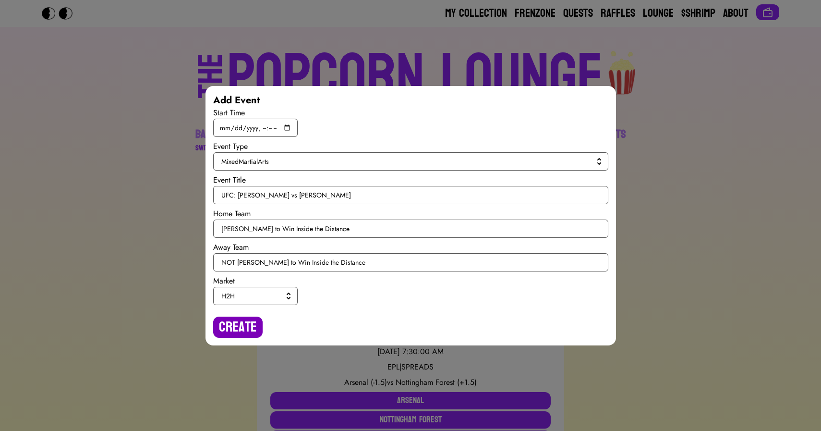
click at [228, 335] on button "Create" at bounding box center [237, 326] width 49 height 21
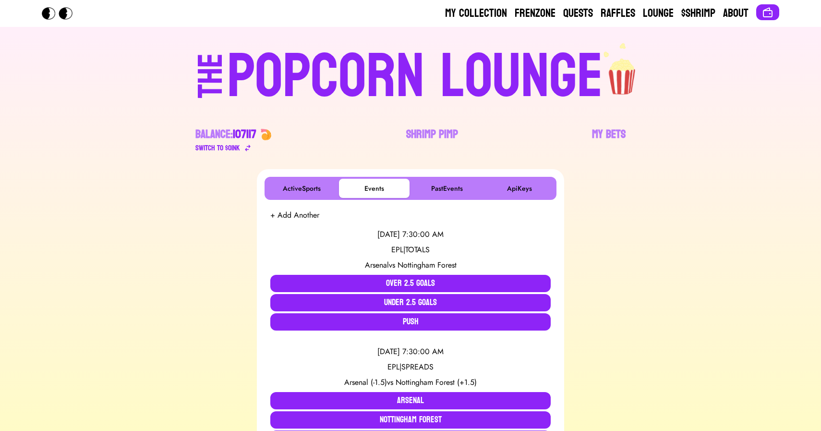
click at [289, 215] on button "+ Add Another" at bounding box center [294, 215] width 49 height 12
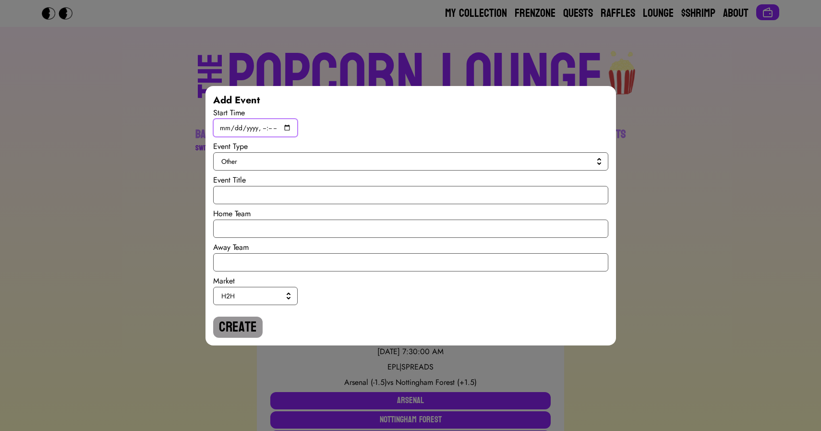
click at [286, 127] on input "datetime-local" at bounding box center [255, 128] width 84 height 18
type input "2025-09-13T20:30"
click at [410, 166] on button "Other" at bounding box center [410, 161] width 395 height 18
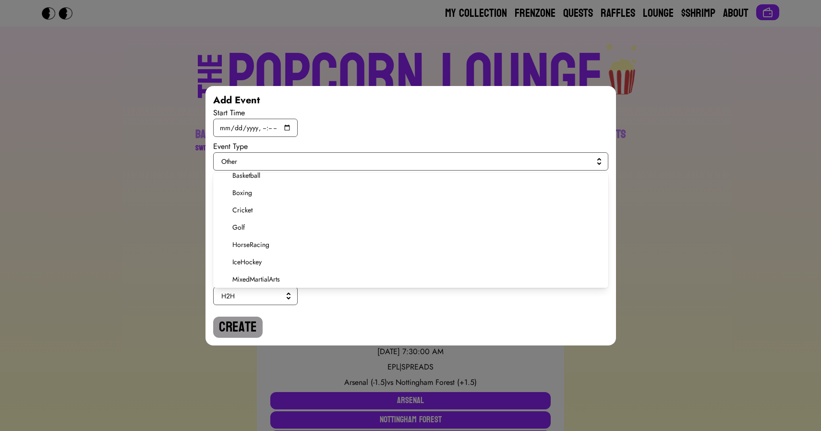
click at [275, 278] on span "MixedMartialArts" at bounding box center [416, 279] width 368 height 10
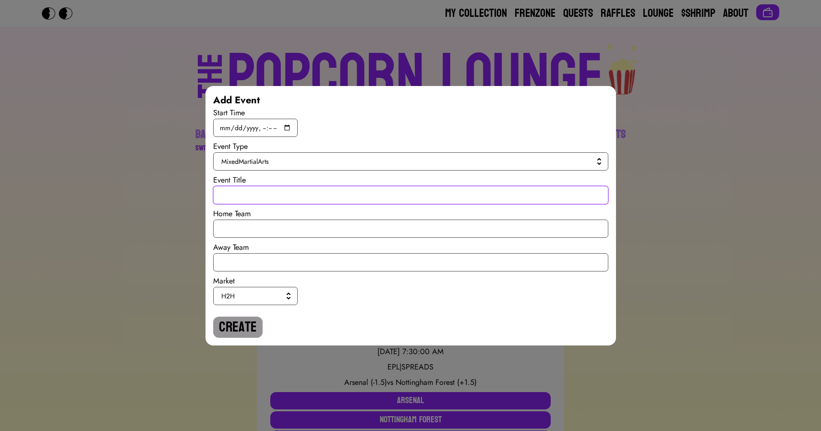
click at [241, 193] on input "text" at bounding box center [410, 195] width 395 height 18
paste input "Rob Font vs David Martinez"
type input "UFC: Rob Font vs David Martinez"
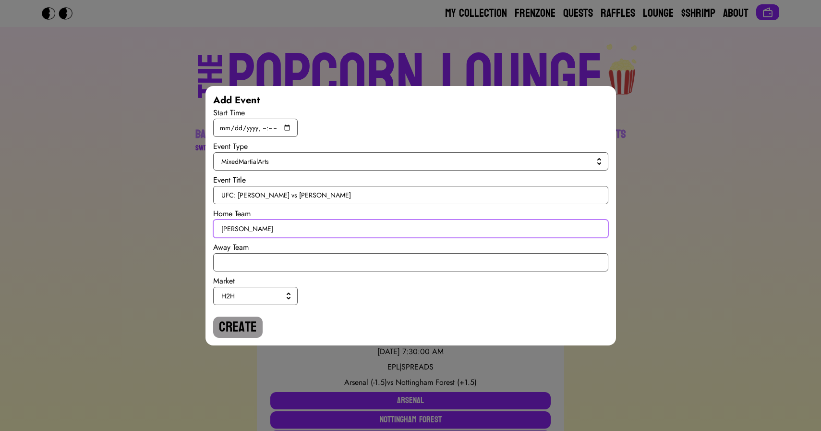
type input "[PERSON_NAME]"
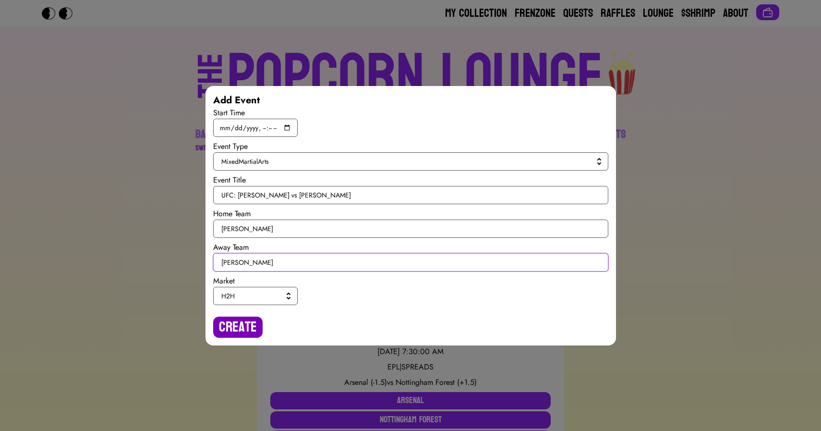
type input "[PERSON_NAME]"
click at [234, 332] on button "Create" at bounding box center [237, 326] width 49 height 21
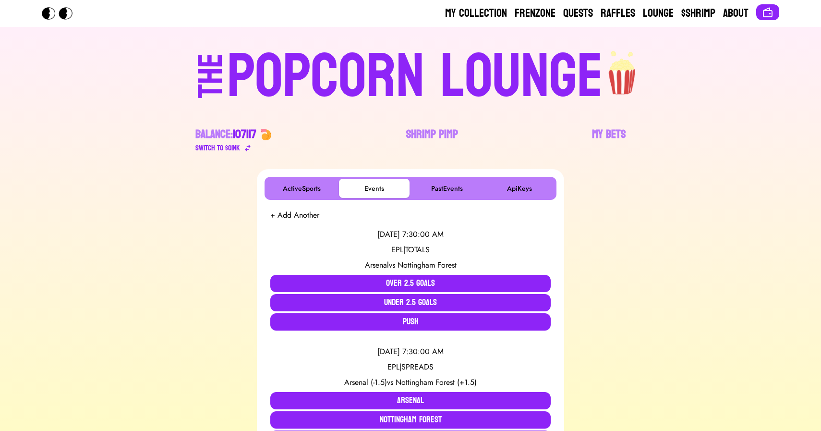
click at [288, 214] on button "+ Add Another" at bounding box center [294, 215] width 49 height 12
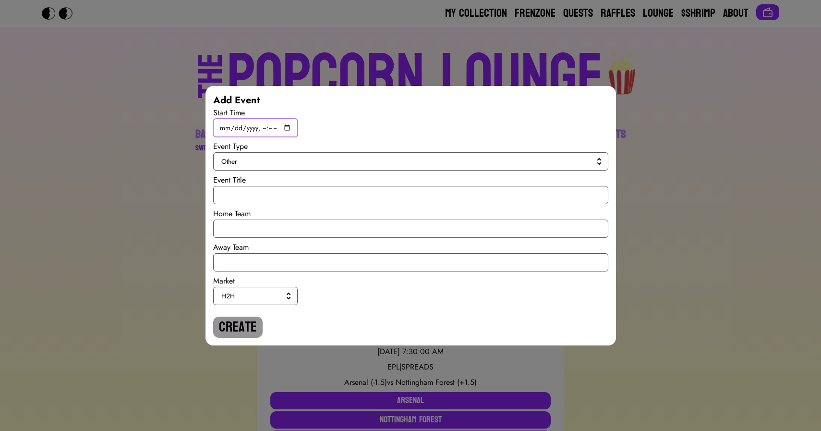
click at [289, 129] on input "datetime-local" at bounding box center [255, 128] width 84 height 18
type input "2025-09-13T20:15"
click at [418, 161] on span "Other" at bounding box center [408, 162] width 375 height 10
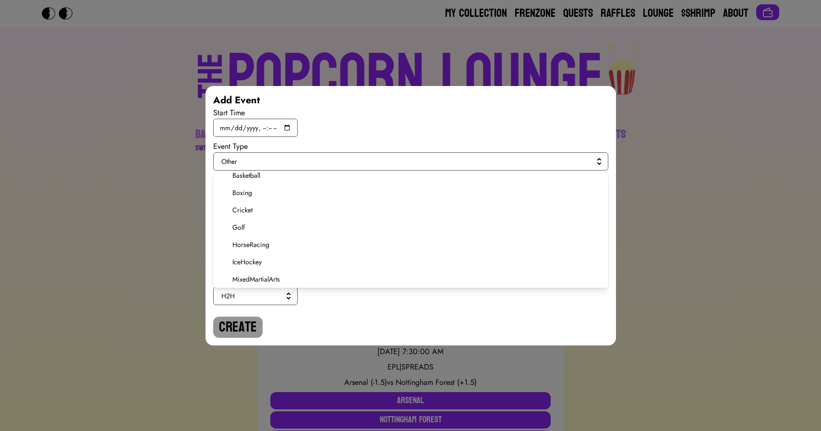
click at [279, 272] on li "MixedMartialArts" at bounding box center [410, 278] width 395 height 17
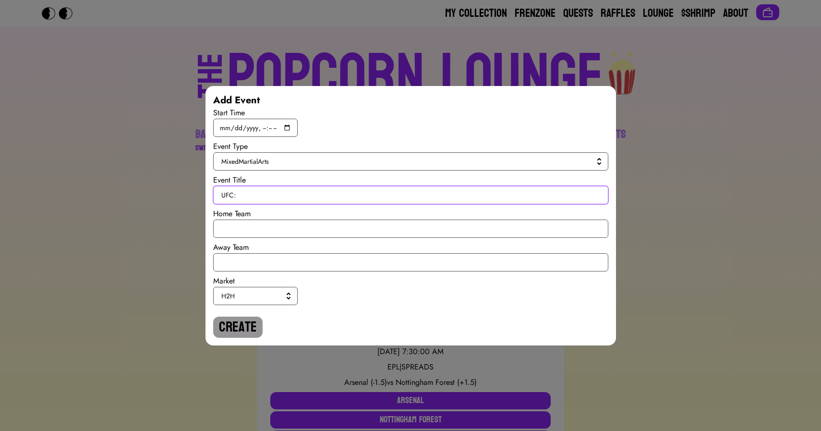
paste input "Rob Font vs David Martinez"
type input "UFC: Rob Font vs David Martinez"
paste input "Rob Font vs David Martinez"
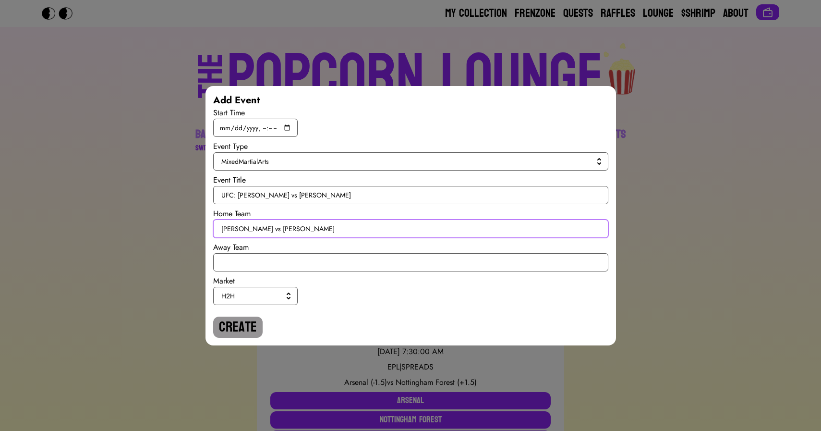
type input "Rob Font vs David Martinez"
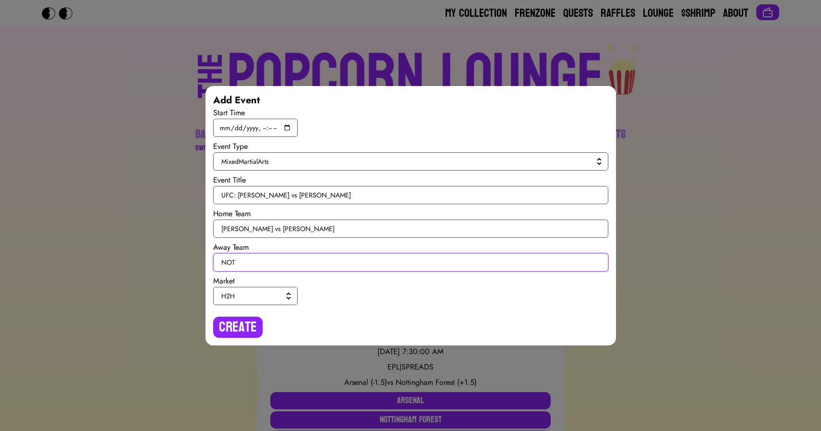
type input "NOT"
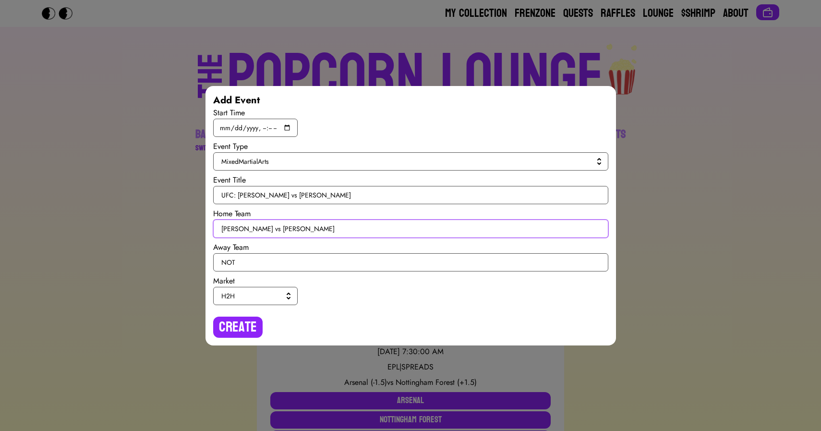
paste input "[PERSON_NAME] To Win By Decision"
type input "[PERSON_NAME] To Win By Decision"
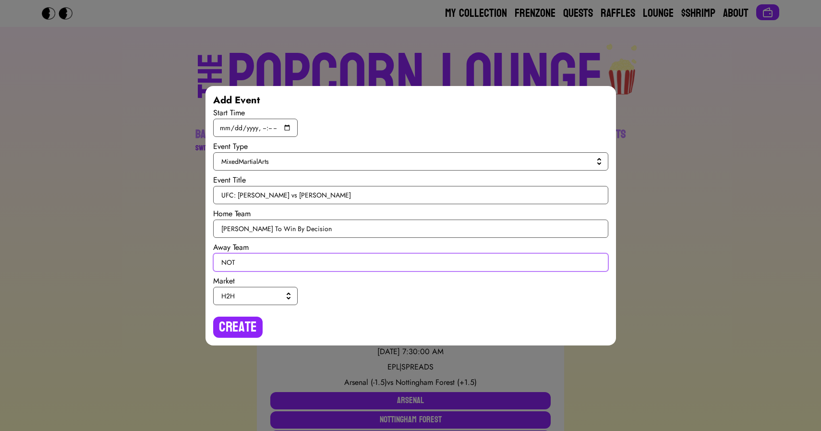
paste input "[PERSON_NAME] To Win By Decision"
type input "NOT [PERSON_NAME] To Win By Decision"
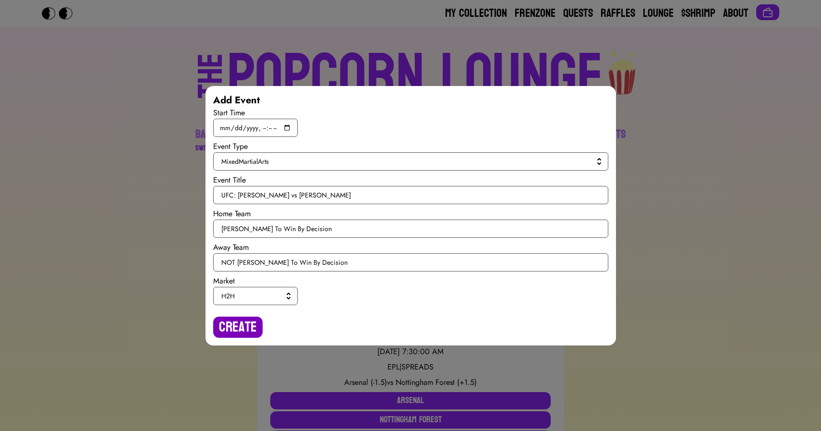
click at [231, 322] on button "Create" at bounding box center [237, 326] width 49 height 21
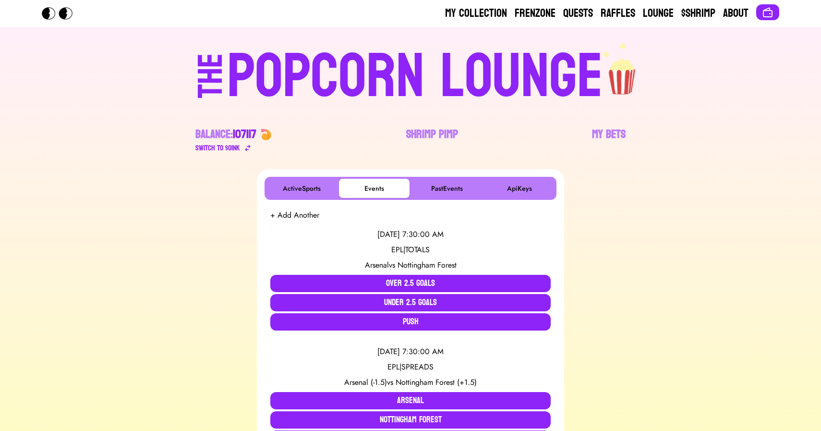
click at [288, 215] on button "+ Add Another" at bounding box center [294, 215] width 49 height 12
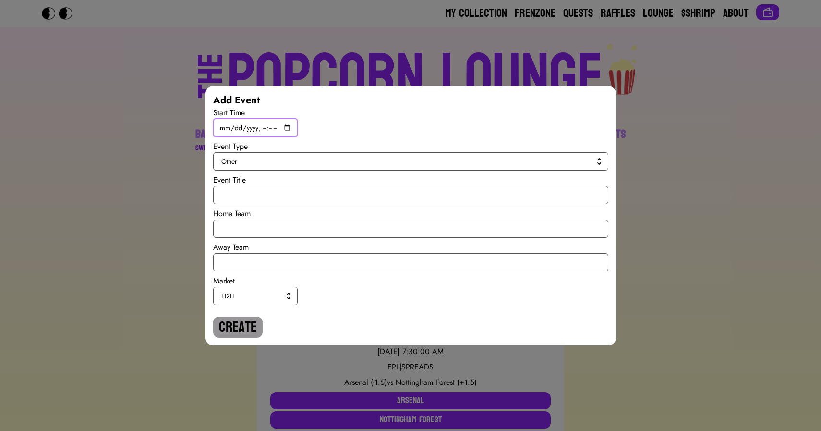
click at [288, 126] on input "datetime-local" at bounding box center [255, 128] width 84 height 18
type input "2025-09-13T19:15"
click at [421, 163] on span "Other" at bounding box center [408, 162] width 375 height 10
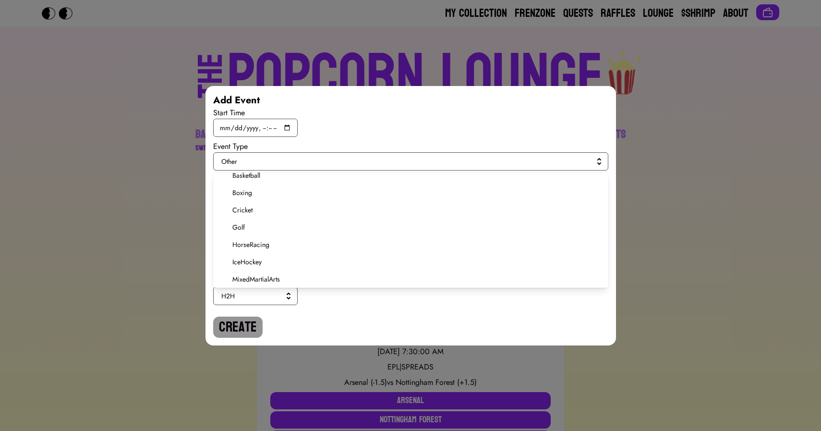
click at [267, 278] on span "MixedMartialArts" at bounding box center [416, 279] width 368 height 10
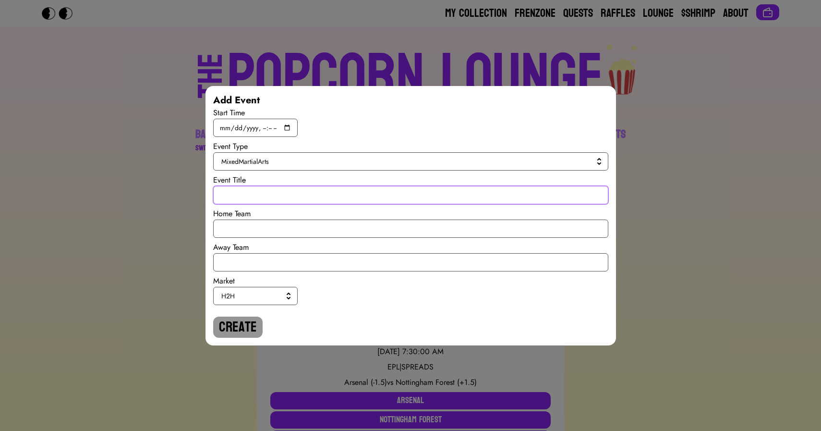
click at [241, 198] on input "text" at bounding box center [410, 195] width 395 height 18
paste input "[PERSON_NAME] To Win By Decision"
type input "UFC: Jared Gordon To Win By Decision"
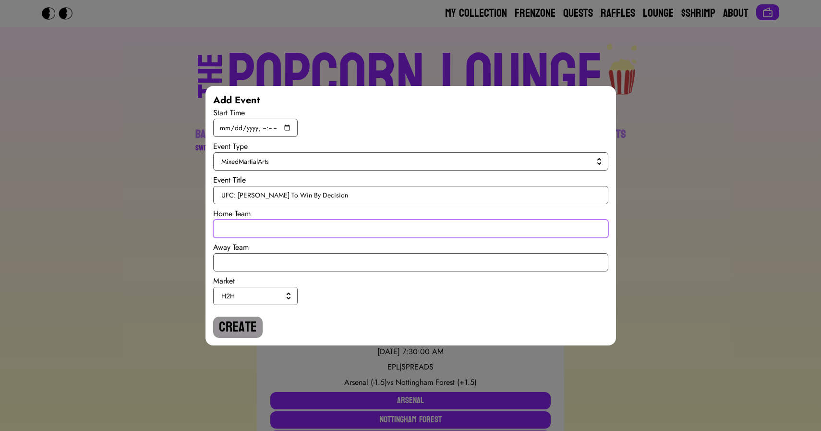
paste input "[PERSON_NAME] To Win By Decision"
type input "[PERSON_NAME] To Win By Decision"
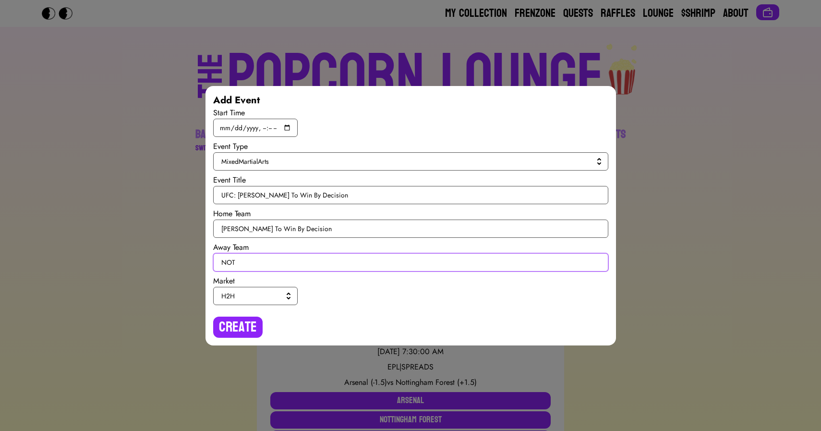
paste input "[PERSON_NAME] To Win By Decision"
type input "NOT [PERSON_NAME] To Win By Decision"
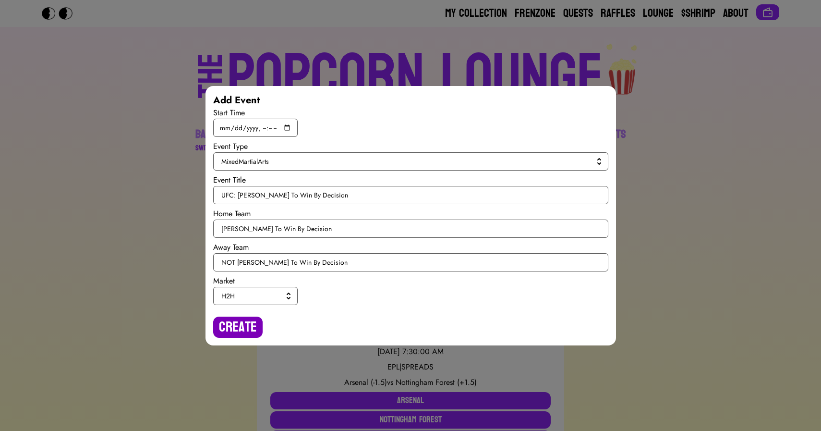
click at [234, 330] on button "Create" at bounding box center [237, 326] width 49 height 21
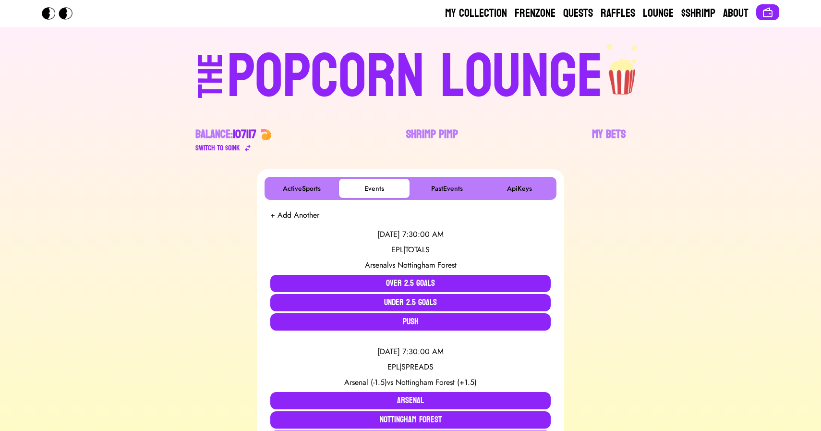
click at [295, 77] on div "POPCORN LOUNGE" at bounding box center [415, 76] width 376 height 61
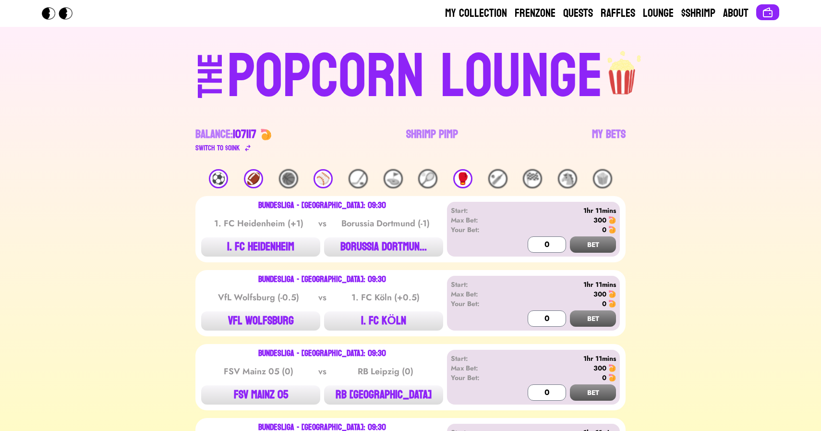
click at [450, 172] on div "⚽️ 🏈 🏀 ⚾️ 🏒 ⛳️ 🎾 🥊 🏏 🏁 🐴 🍿" at bounding box center [410, 178] width 430 height 19
click at [460, 176] on div "🥊" at bounding box center [462, 178] width 19 height 19
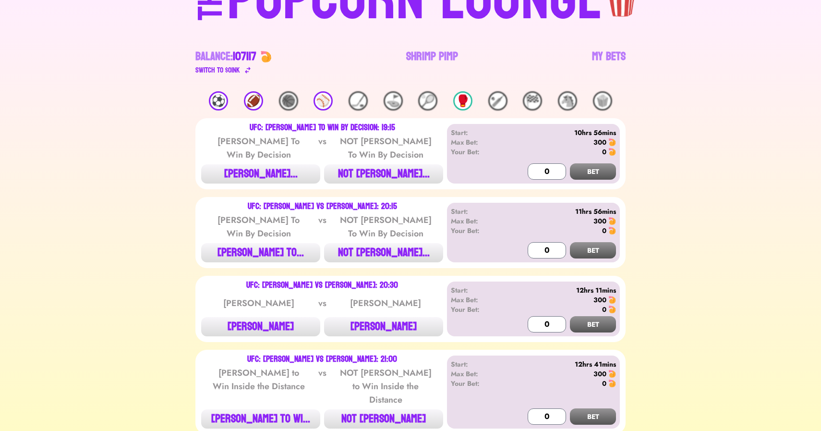
scroll to position [109, 0]
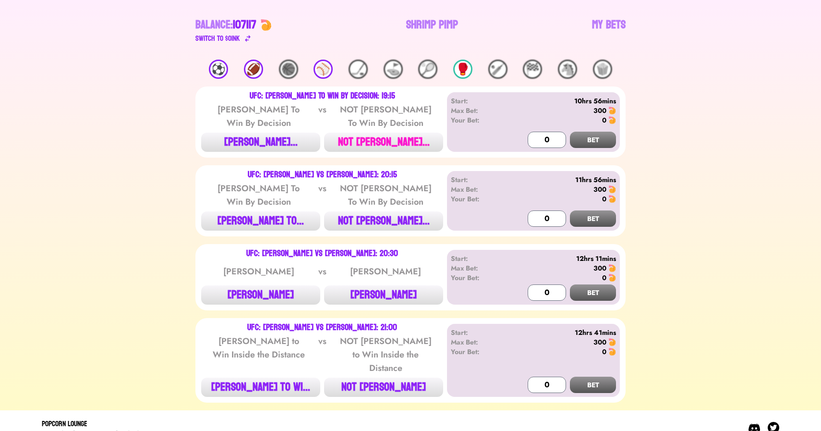
click at [371, 146] on button "NOT [PERSON_NAME]..." at bounding box center [383, 142] width 119 height 19
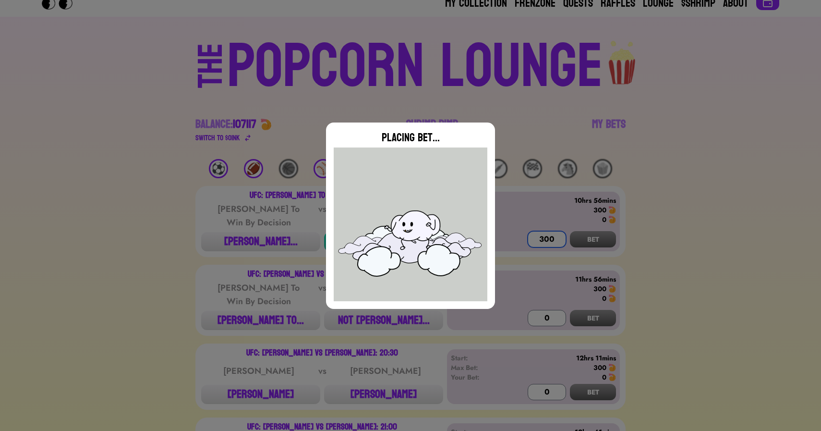
scroll to position [0, 0]
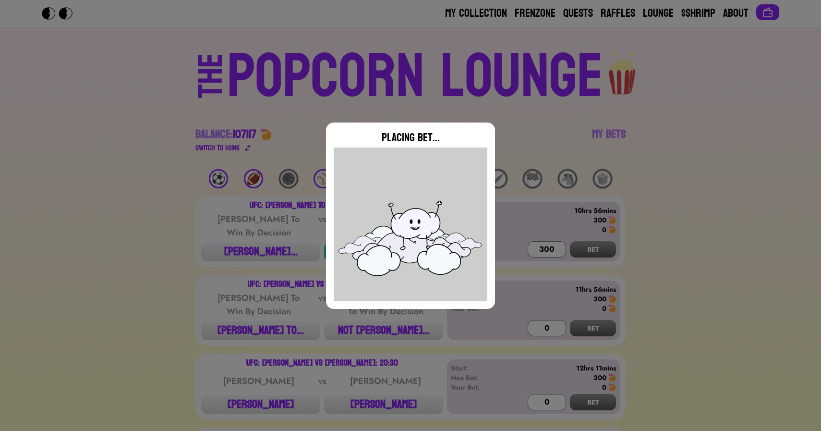
type input "0"
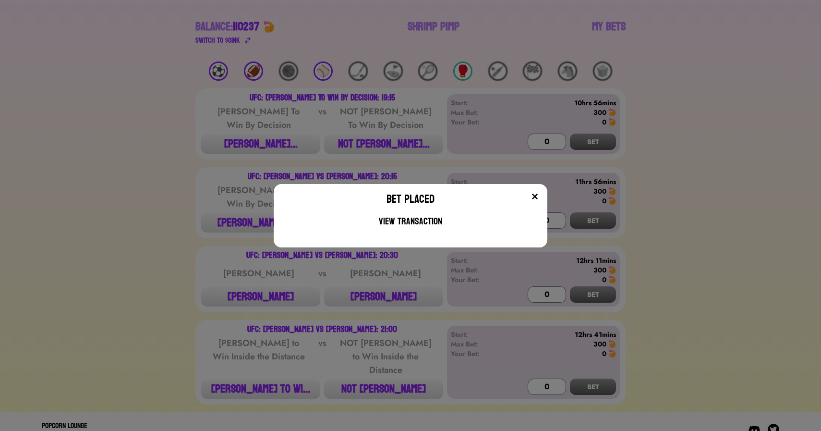
scroll to position [109, 0]
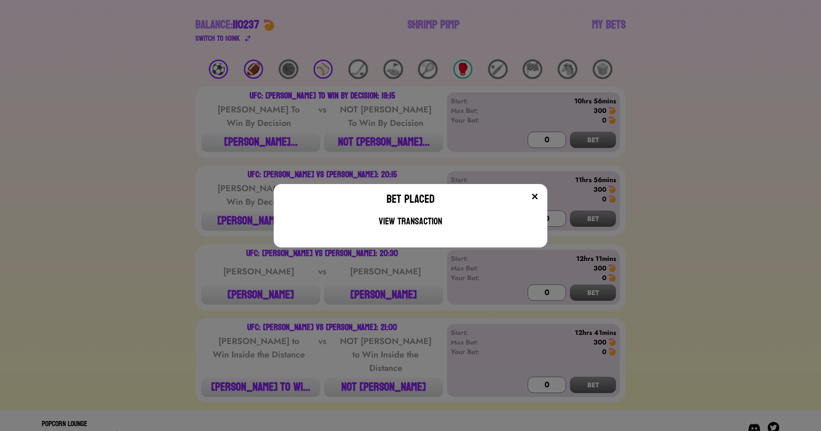
click at [340, 121] on div "Bet Placed View Transaction" at bounding box center [410, 215] width 821 height 431
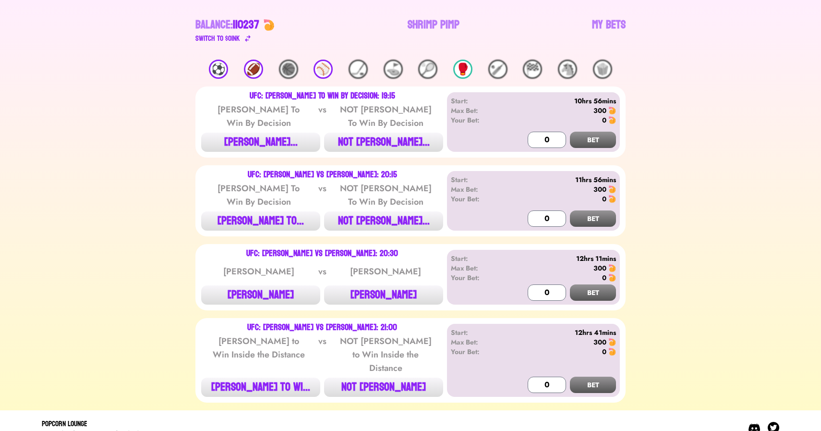
click at [255, 231] on div "UFC: Rob Font vs David Martinez: 20:15 Jared Gordon To Win By Decision vs NOT J…" at bounding box center [410, 200] width 430 height 71
click at [275, 223] on button "[PERSON_NAME] TO..." at bounding box center [260, 220] width 119 height 19
click at [543, 213] on input "0" at bounding box center [547, 218] width 38 height 16
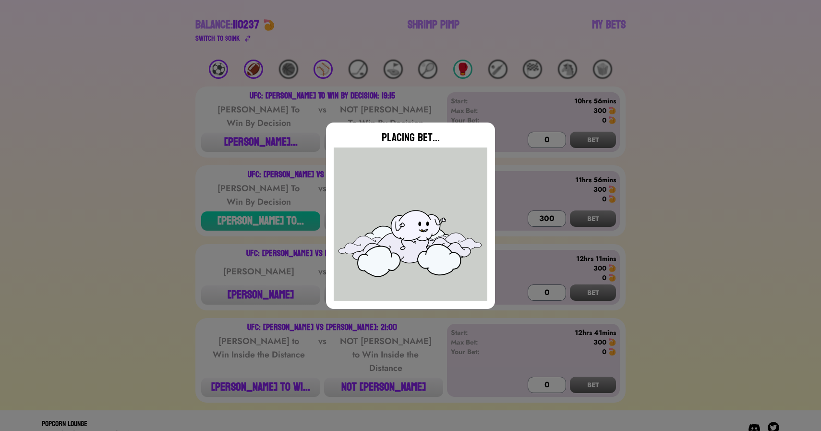
type input "0"
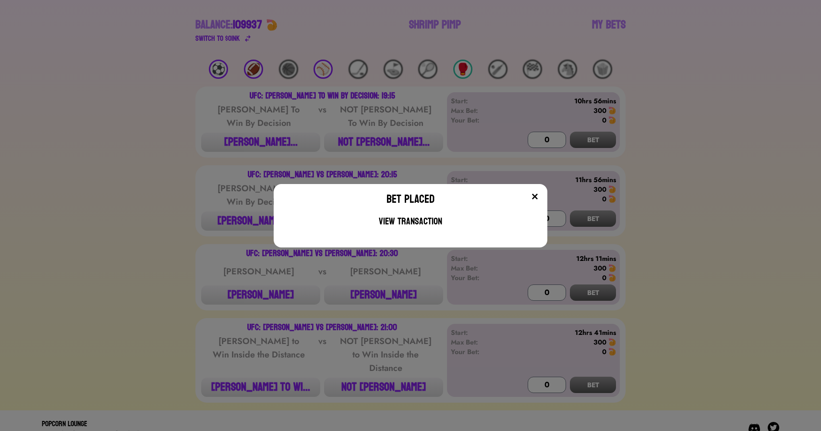
click at [208, 173] on div "Bet Placed View Transaction" at bounding box center [410, 215] width 821 height 431
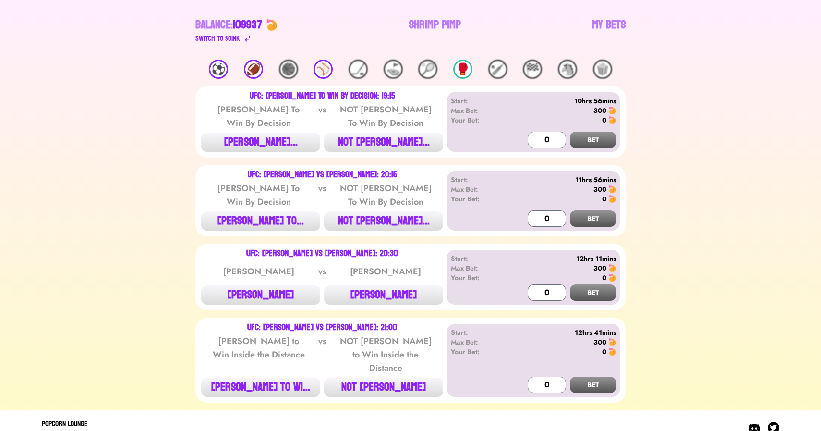
scroll to position [0, 0]
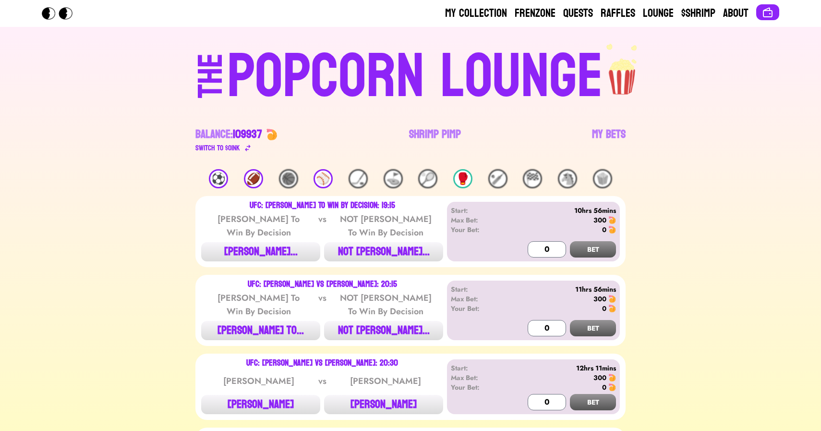
click at [282, 65] on div "POPCORN LOUNGE" at bounding box center [415, 76] width 376 height 61
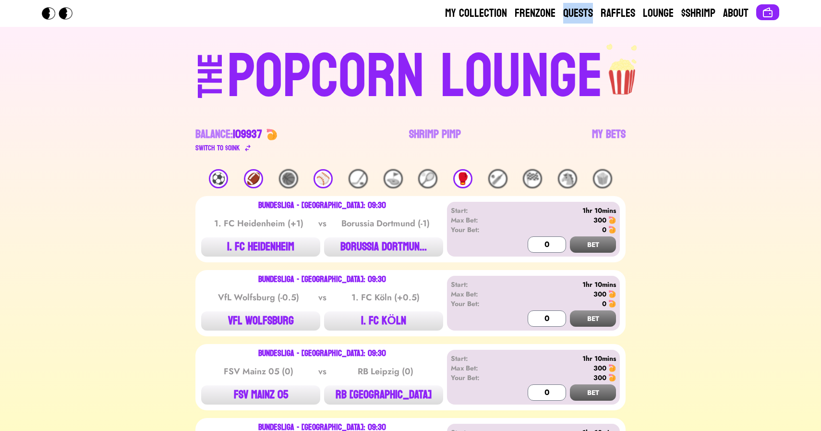
click at [106, 110] on div "THE POPCORN LOUNGE Balance: 109937 Switch to $ OINK Shrimp Pimp My Bets" at bounding box center [410, 98] width 615 height 142
